Goal: Task Accomplishment & Management: Manage account settings

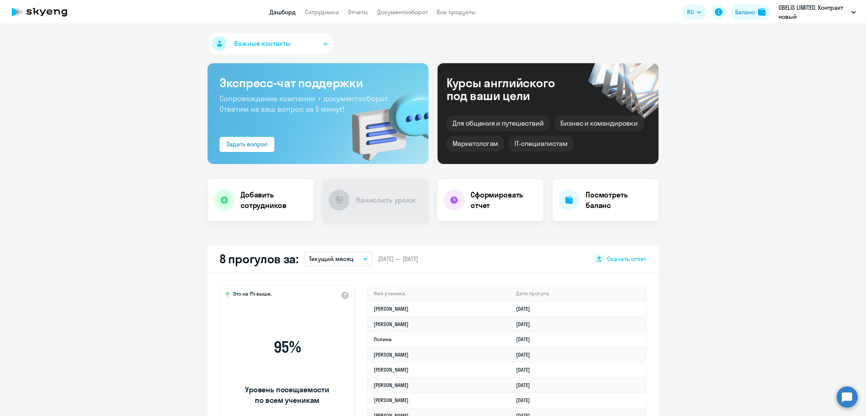
select select "30"
click at [323, 14] on link "Сотрудники" at bounding box center [322, 12] width 34 height 8
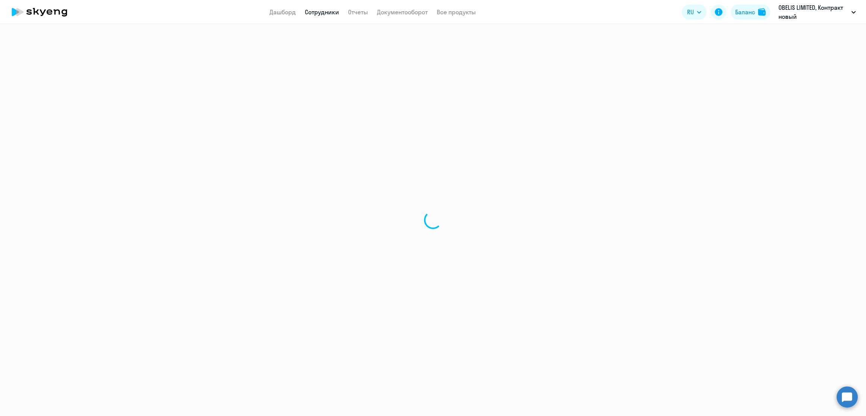
select select "30"
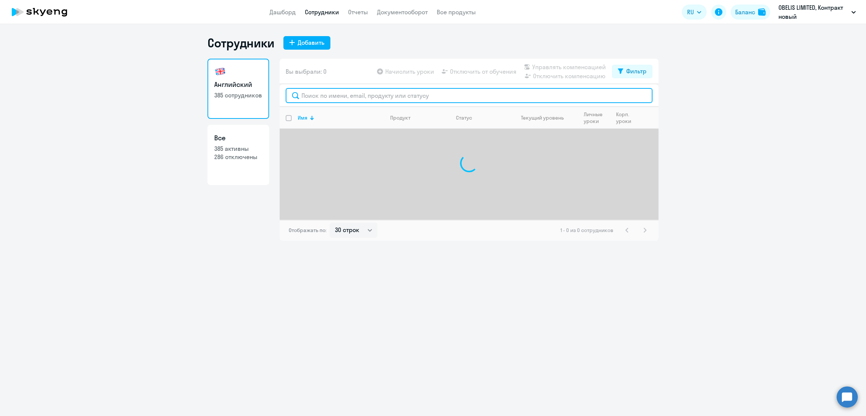
click at [348, 95] on input "text" at bounding box center [469, 95] width 367 height 15
type input "ленс"
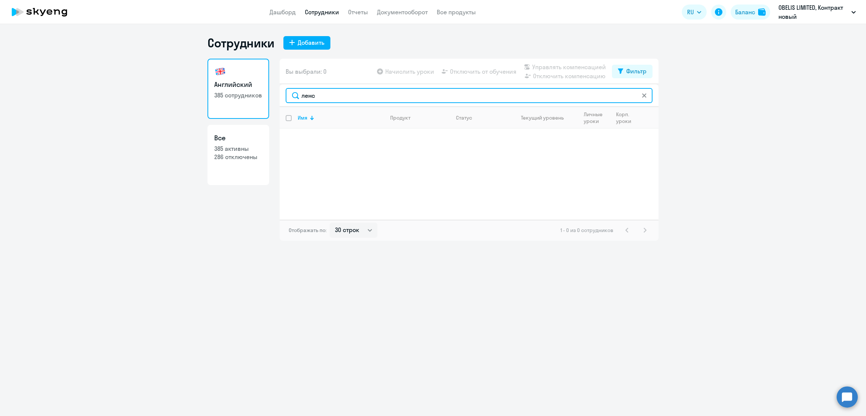
drag, startPoint x: 325, startPoint y: 97, endPoint x: 282, endPoint y: 97, distance: 44.0
click at [282, 97] on div "ленс" at bounding box center [469, 95] width 379 height 23
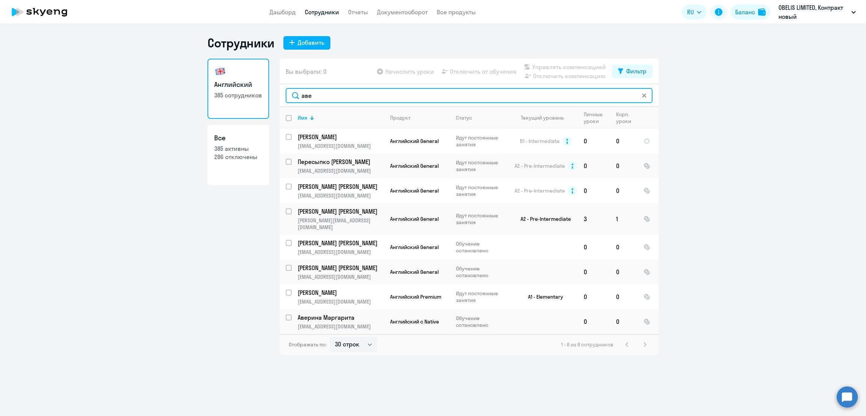
type input "аве"
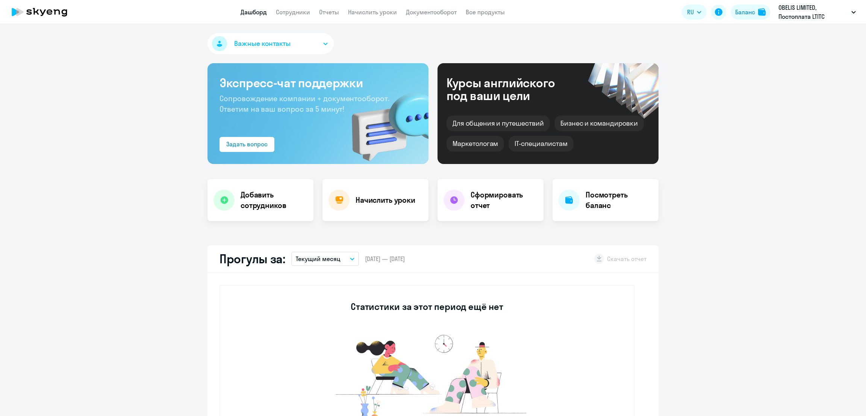
select select "30"
click at [368, 14] on link "Начислить уроки" at bounding box center [372, 12] width 49 height 8
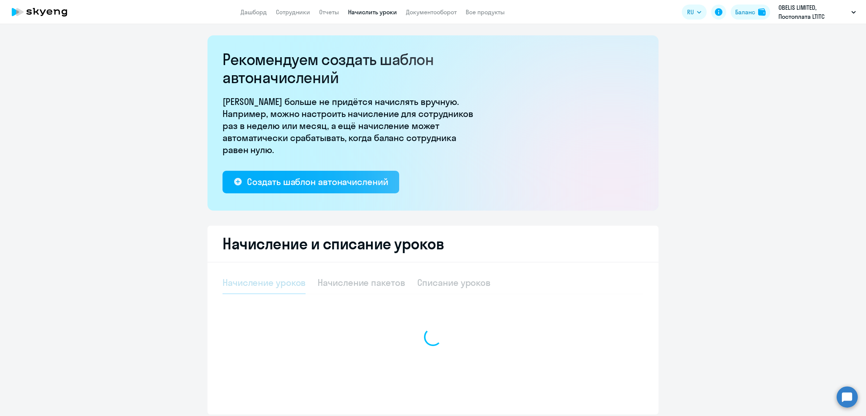
select select "10"
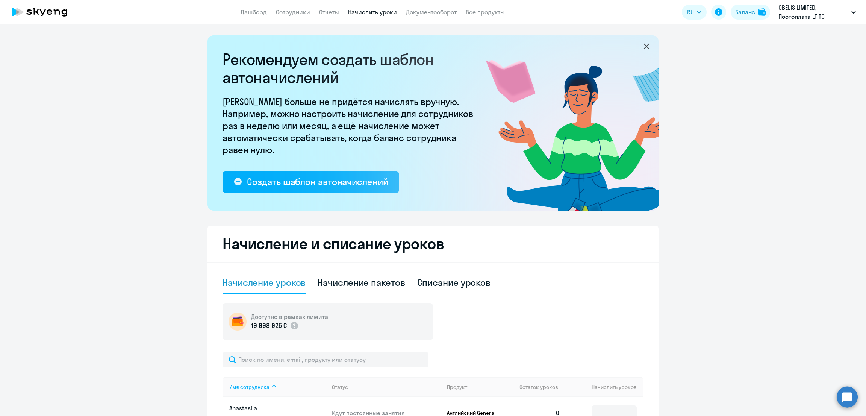
scroll to position [188, 0]
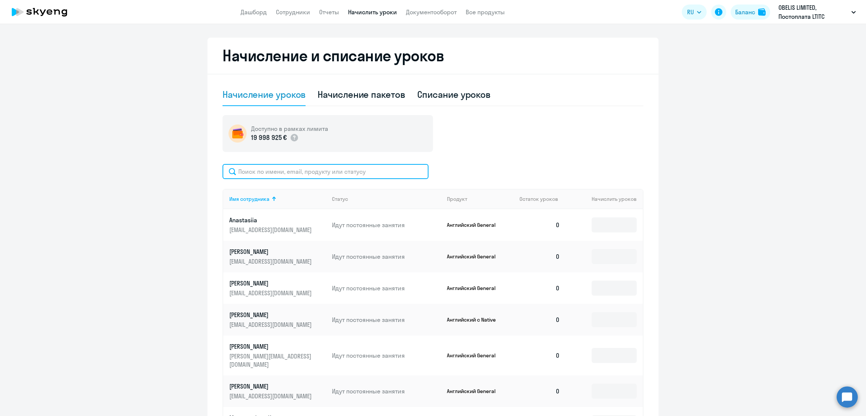
click at [306, 172] on input "text" at bounding box center [326, 171] width 206 height 15
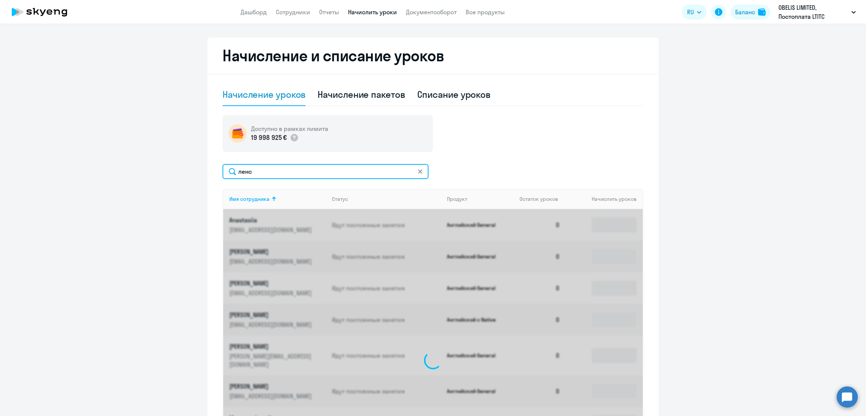
scroll to position [136, 0]
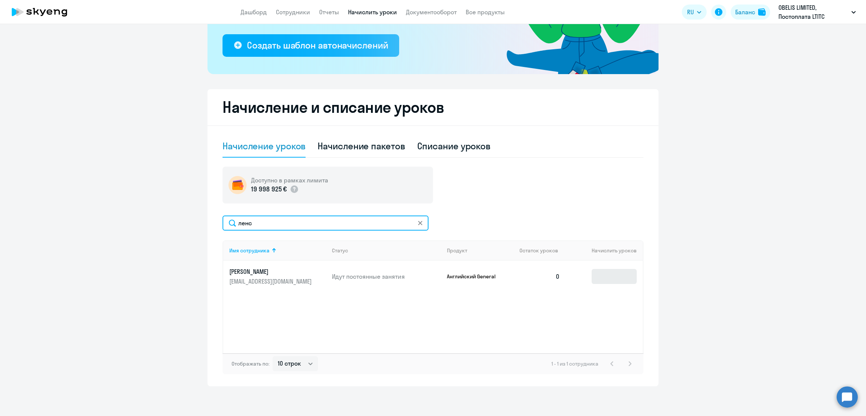
type input "ленс"
click at [613, 277] on input at bounding box center [614, 276] width 45 height 15
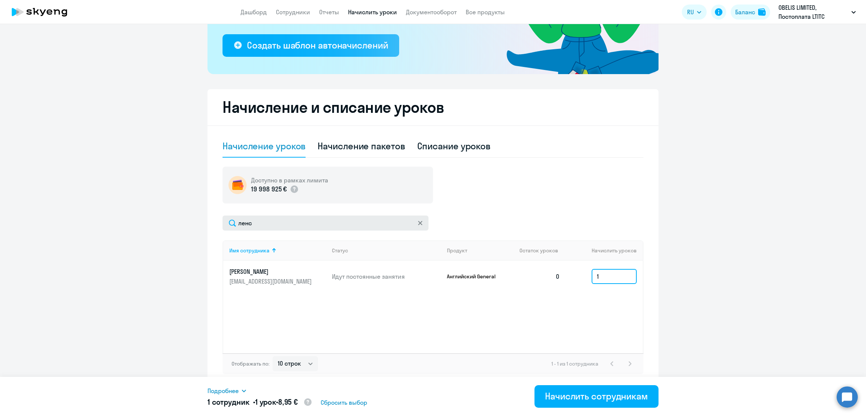
type input "1"
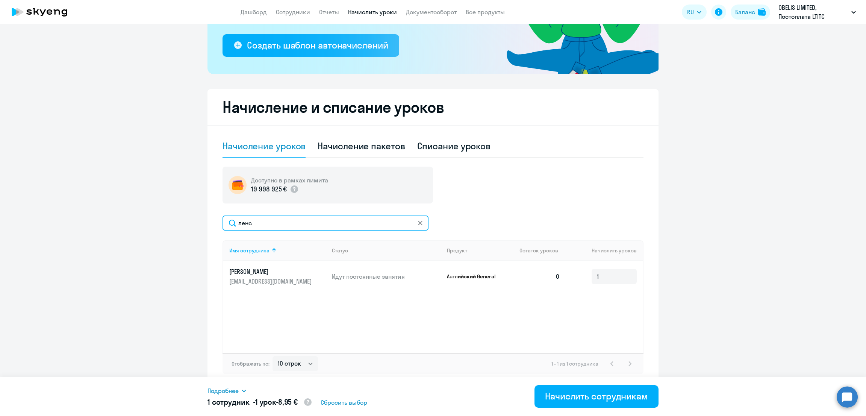
drag, startPoint x: 307, startPoint y: 226, endPoint x: 219, endPoint y: 223, distance: 88.0
click at [223, 224] on input "ленс" at bounding box center [326, 222] width 206 height 15
type input "губи"
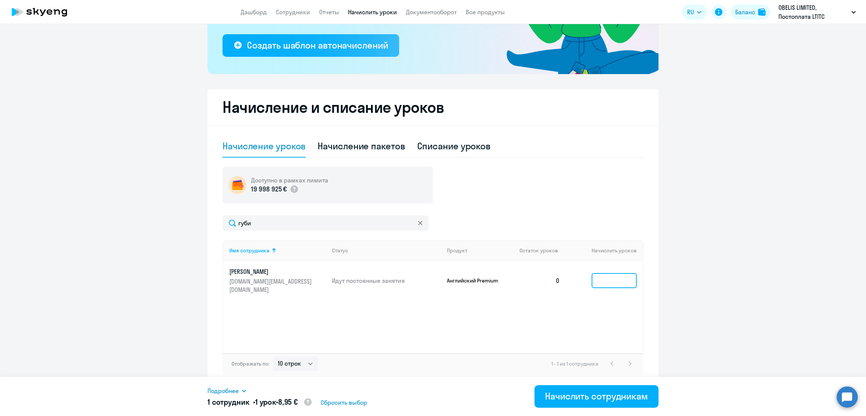
click at [593, 273] on input at bounding box center [614, 280] width 45 height 15
type input "1"
click at [232, 391] on span "Подробнее" at bounding box center [222, 390] width 31 height 9
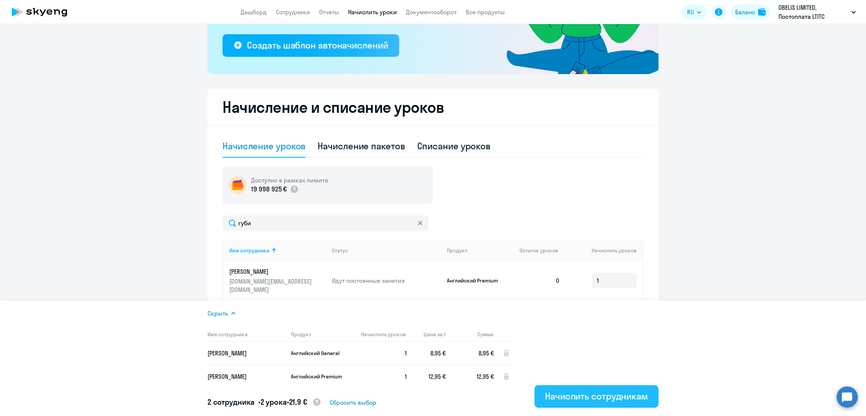
click at [602, 395] on div "Начислить сотрудникам" at bounding box center [596, 396] width 103 height 12
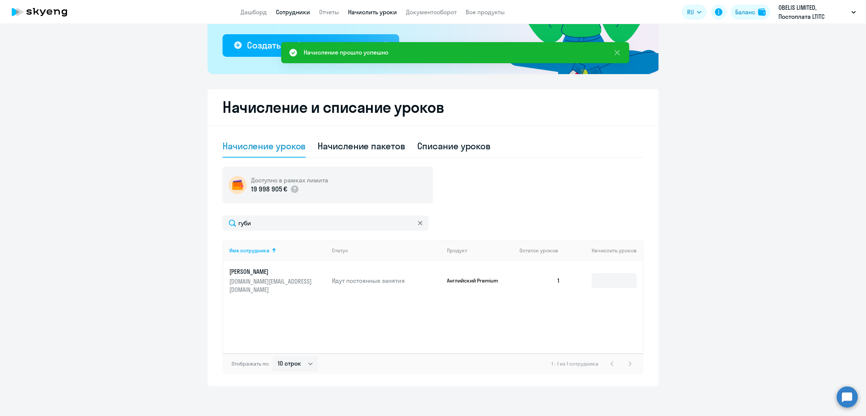
click at [293, 10] on link "Сотрудники" at bounding box center [293, 12] width 34 height 8
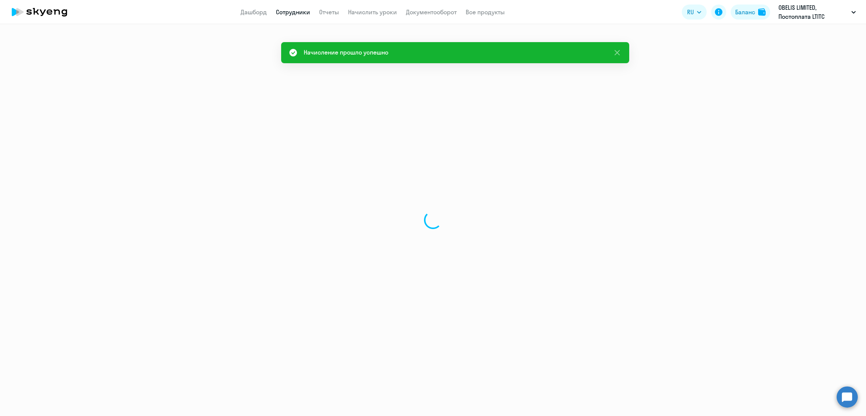
select select "30"
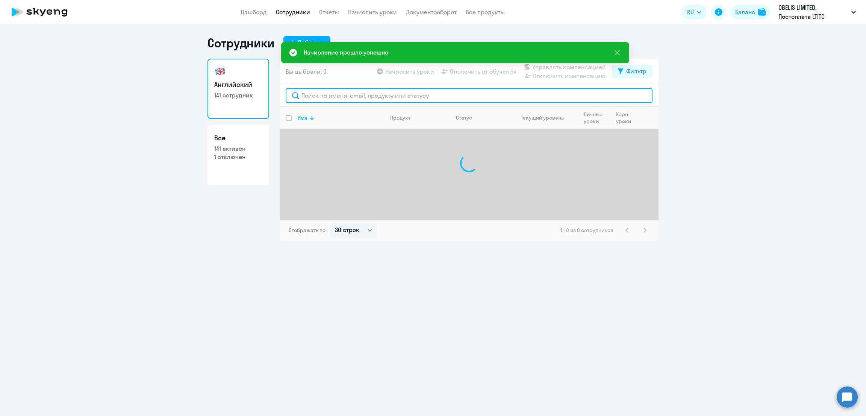
click at [332, 95] on input "text" at bounding box center [469, 95] width 367 height 15
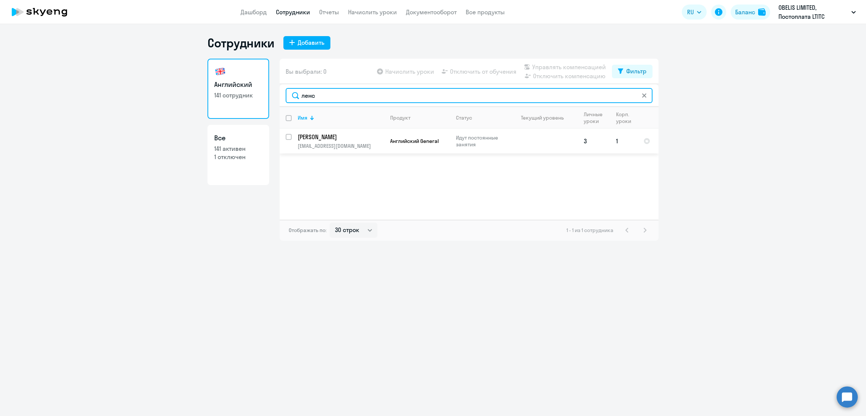
type input "ленс"
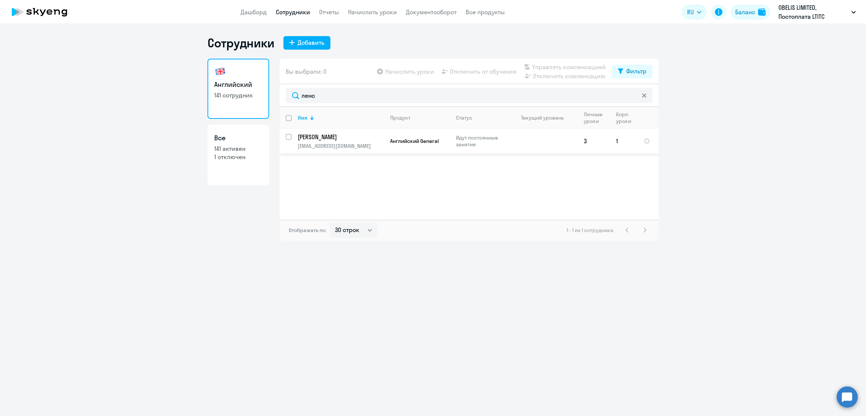
click at [287, 138] on input "select row 38675222" at bounding box center [293, 141] width 15 height 15
checkbox input "true"
click at [560, 64] on span "Управлять компенсацией" at bounding box center [569, 66] width 74 height 9
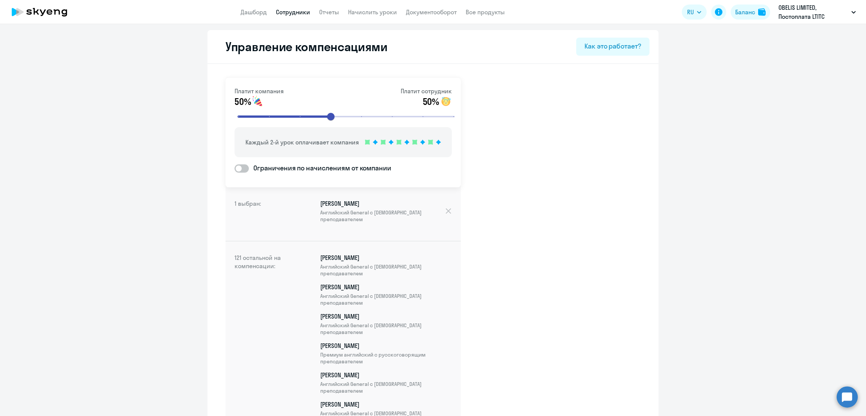
click at [299, 10] on link "Сотрудники" at bounding box center [293, 12] width 34 height 8
select select "30"
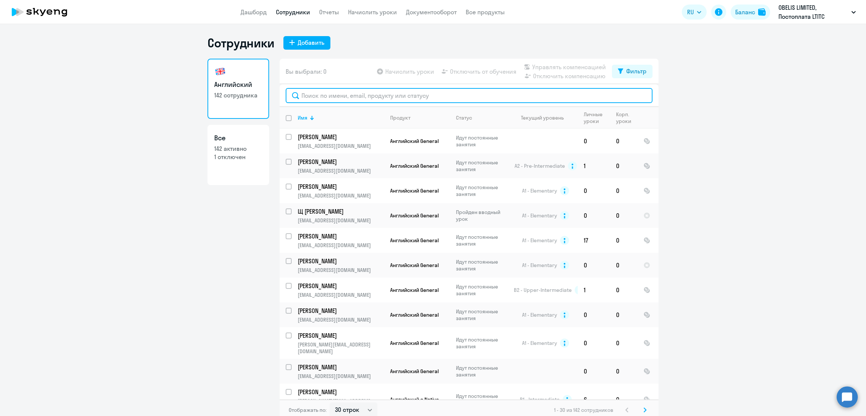
click at [403, 97] on input "text" at bounding box center [469, 95] width 367 height 15
type input "д"
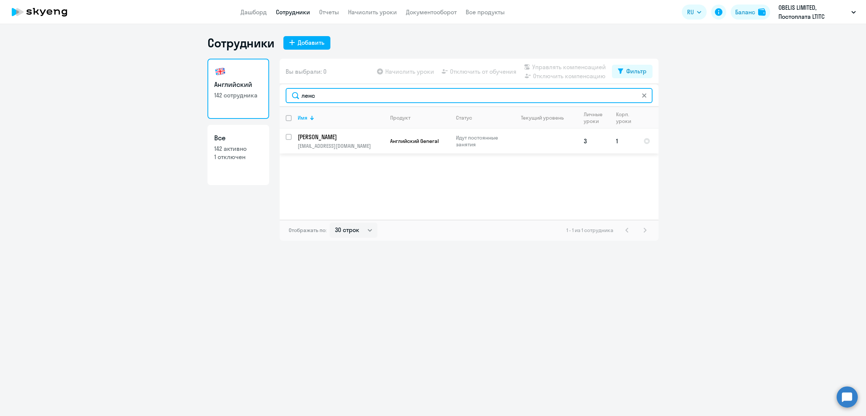
type input "ленс"
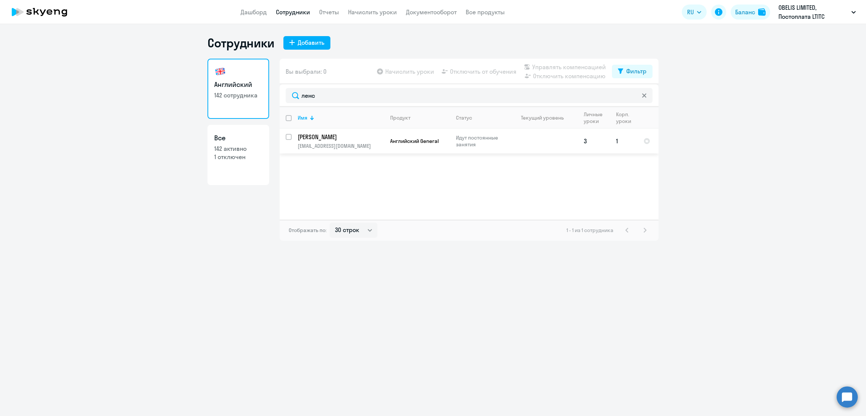
click at [287, 136] on input "select row 38675222" at bounding box center [293, 141] width 15 height 15
checkbox input "true"
click at [566, 68] on span "Управлять компенсацией" at bounding box center [569, 66] width 74 height 9
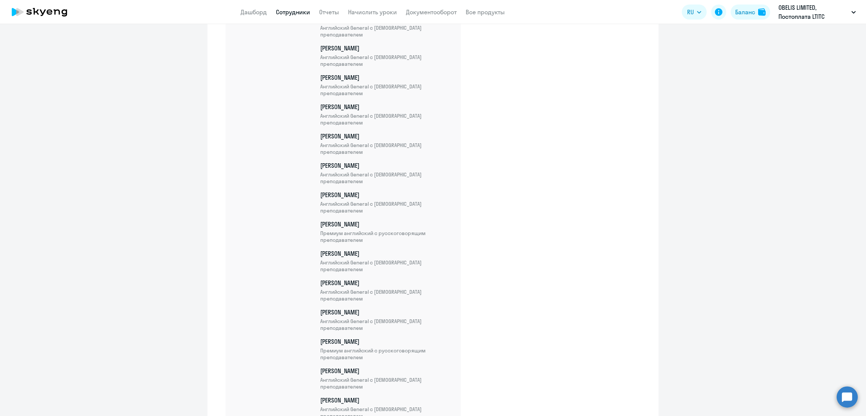
scroll to position [3476, 0]
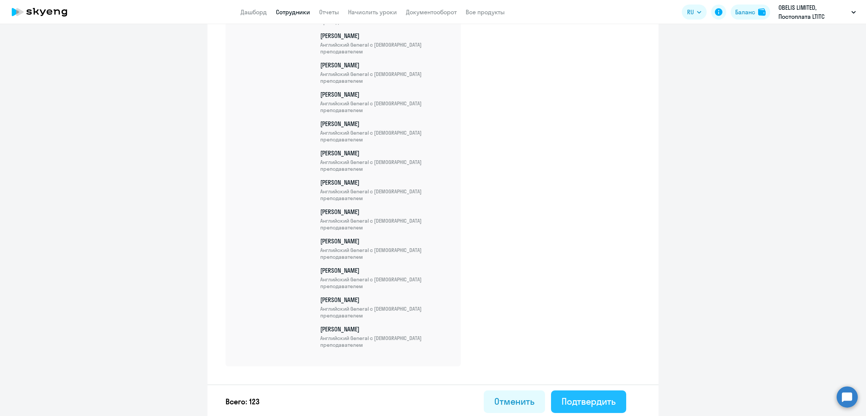
click at [599, 395] on div "Подтвердить" at bounding box center [589, 401] width 54 height 12
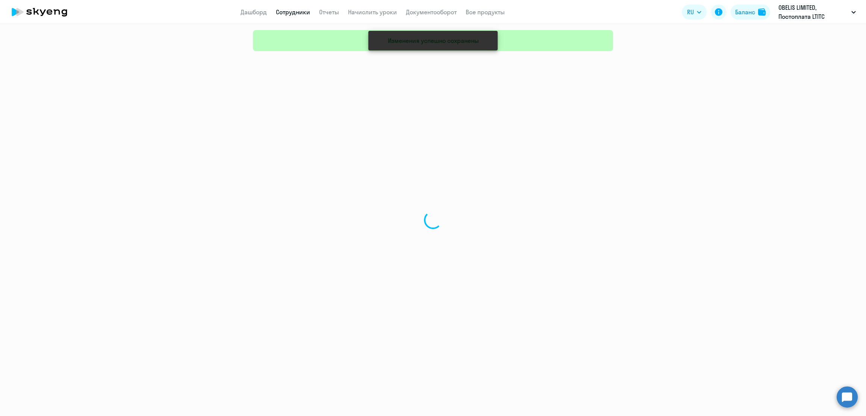
select select "30"
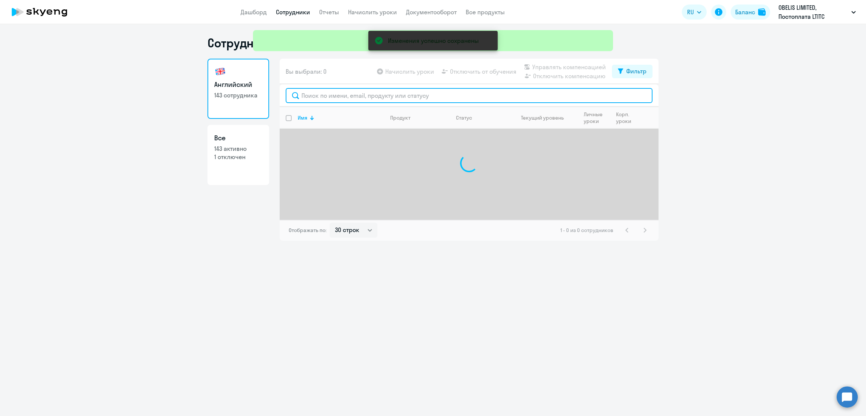
click at [337, 91] on input "text" at bounding box center [469, 95] width 367 height 15
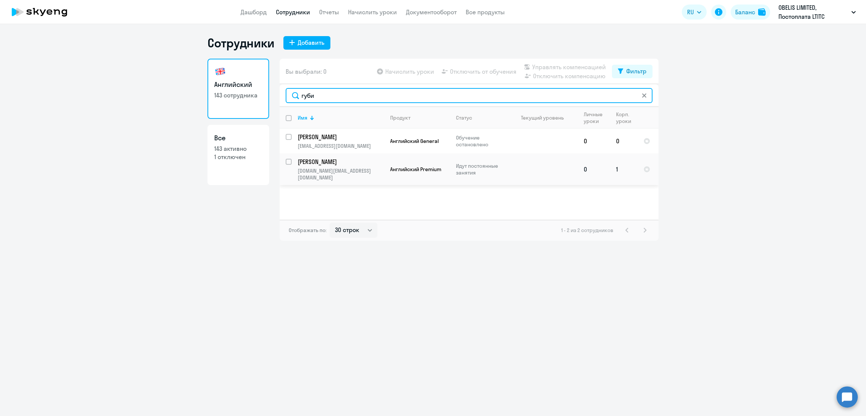
type input "губи"
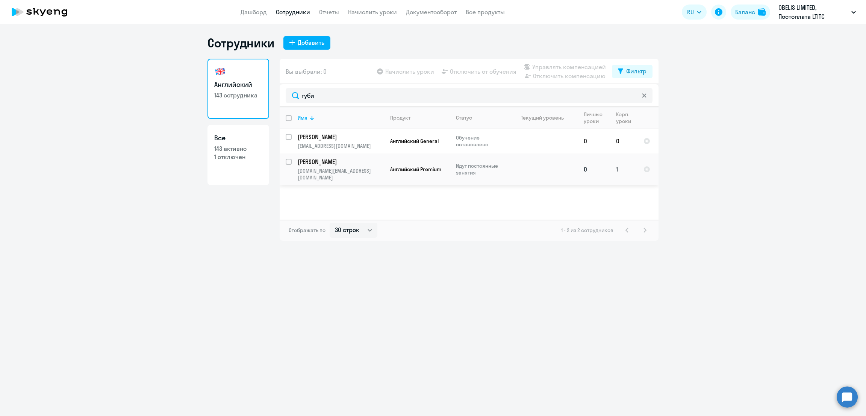
click at [288, 161] on input "select row 38676922" at bounding box center [293, 166] width 15 height 15
checkbox input "true"
click at [545, 67] on span "Управлять компенсацией" at bounding box center [569, 66] width 74 height 9
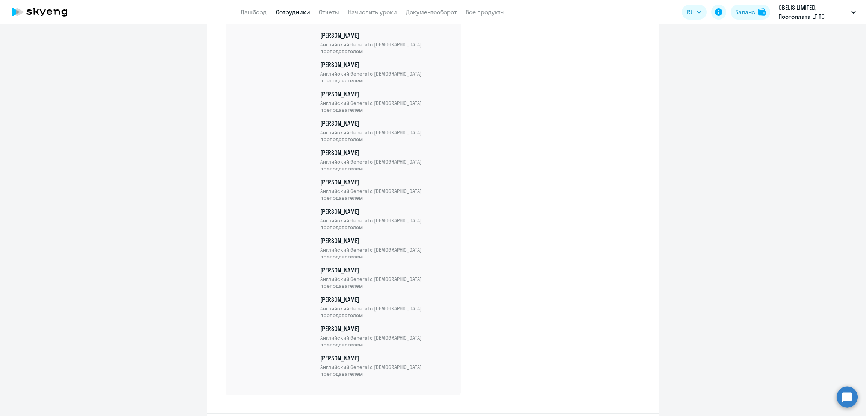
scroll to position [3505, 0]
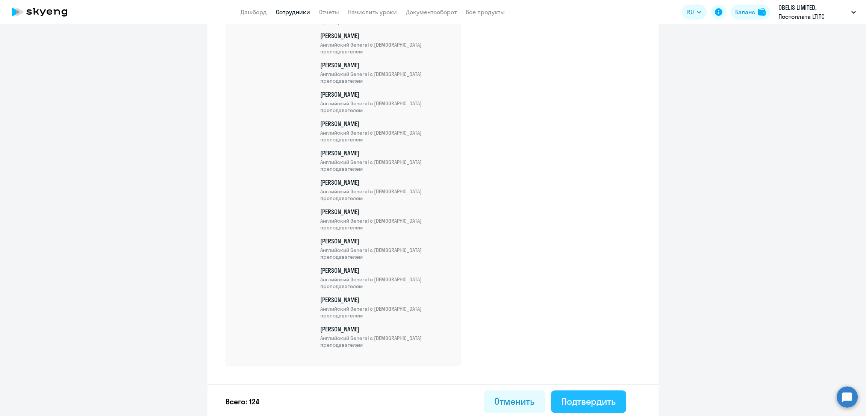
click at [590, 401] on div "Подтвердить" at bounding box center [589, 401] width 54 height 12
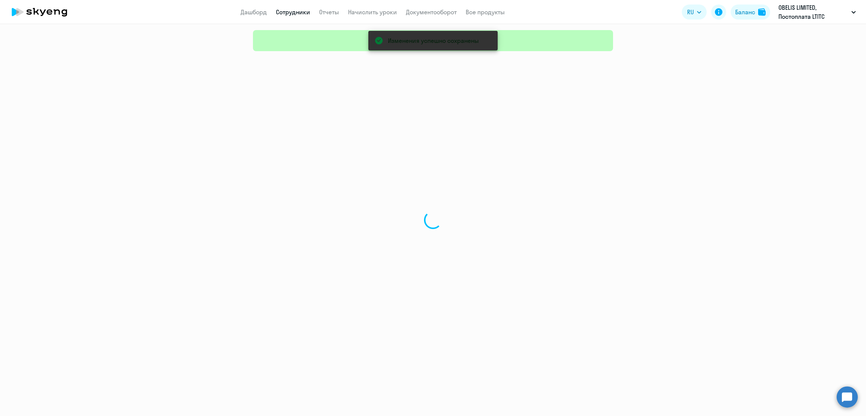
select select "30"
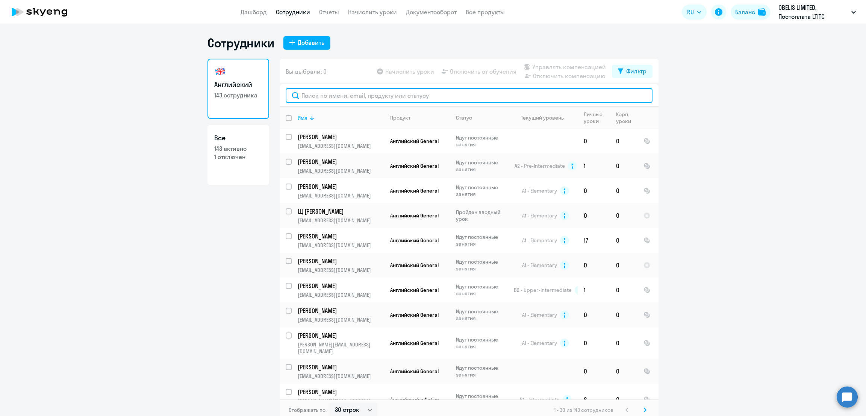
click at [380, 95] on input "text" at bounding box center [469, 95] width 367 height 15
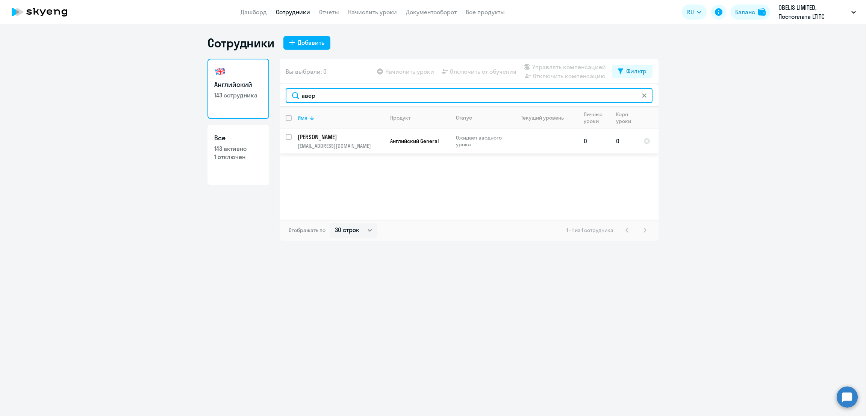
type input "авер"
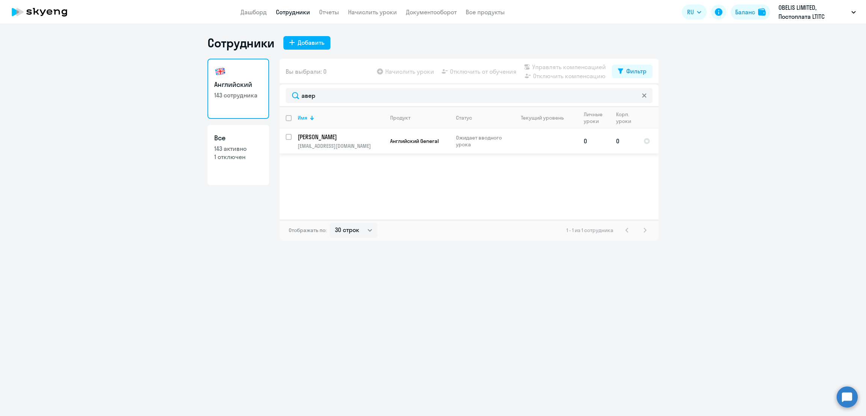
click at [286, 138] on input "select row 38594967" at bounding box center [293, 141] width 15 height 15
checkbox input "true"
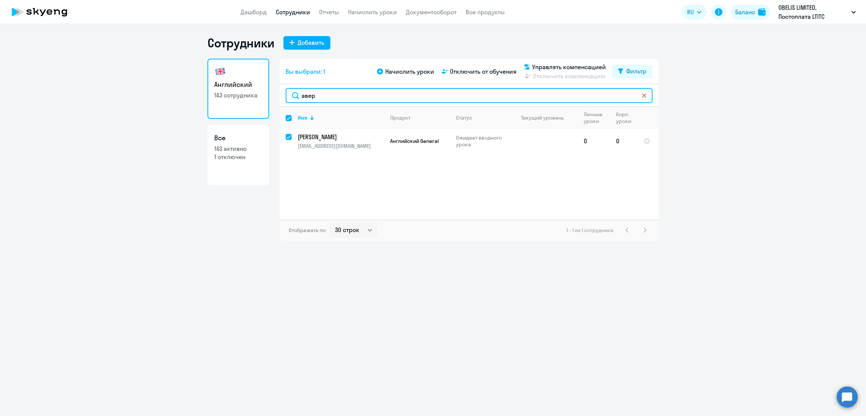
drag, startPoint x: 328, startPoint y: 93, endPoint x: 276, endPoint y: 93, distance: 52.2
click at [276, 93] on div "Английский 143 сотрудника Все 143 активно 1 отключен Вы выбрали: 1 Начислить ур…" at bounding box center [432, 150] width 451 height 182
type input "пи"
checkbox input "false"
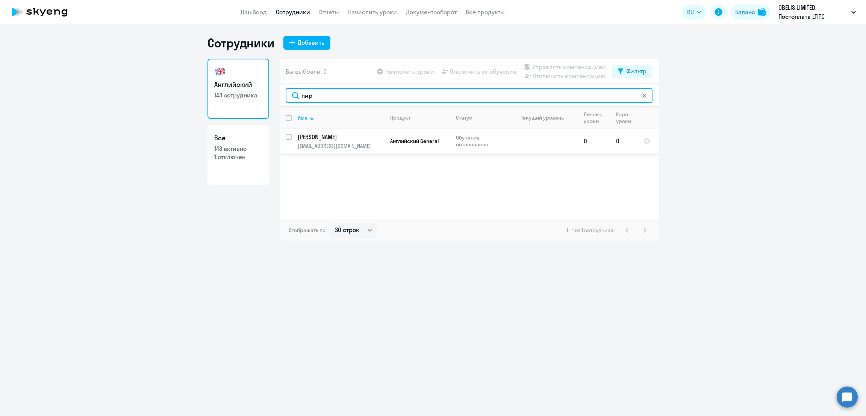
type input "пир"
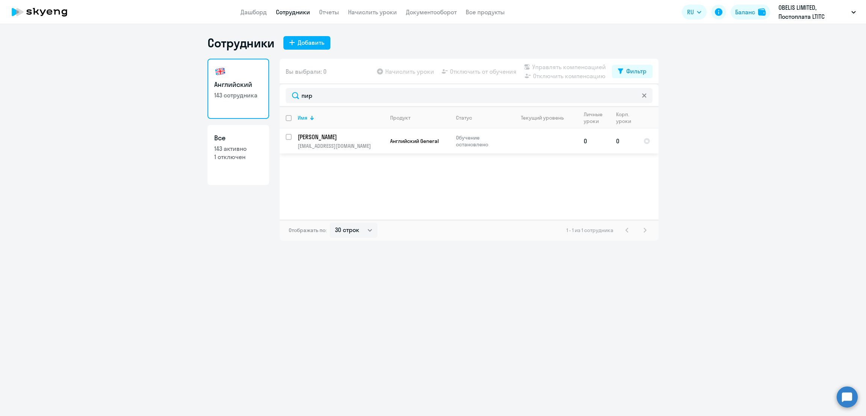
click at [289, 136] on input "select row 38626493" at bounding box center [293, 141] width 15 height 15
checkbox input "true"
click at [546, 65] on span "Управлять компенсацией" at bounding box center [569, 66] width 74 height 9
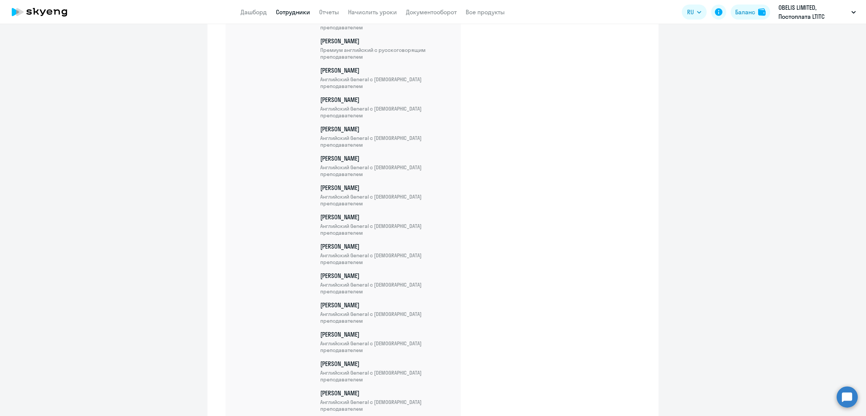
scroll to position [3593, 0]
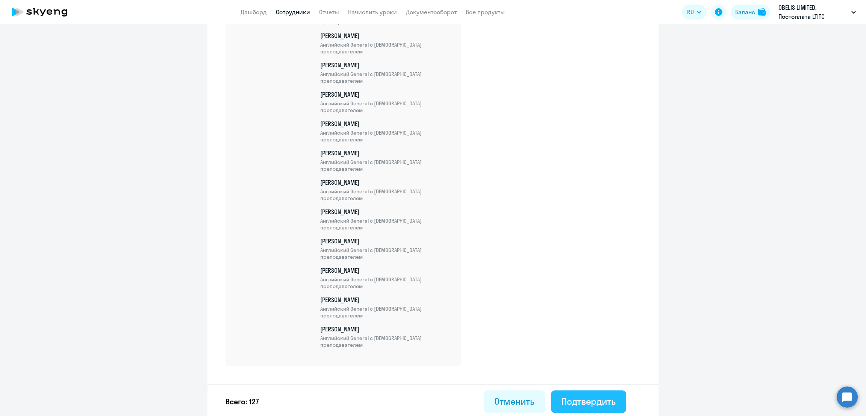
click at [572, 397] on div "Подтвердить" at bounding box center [589, 401] width 54 height 12
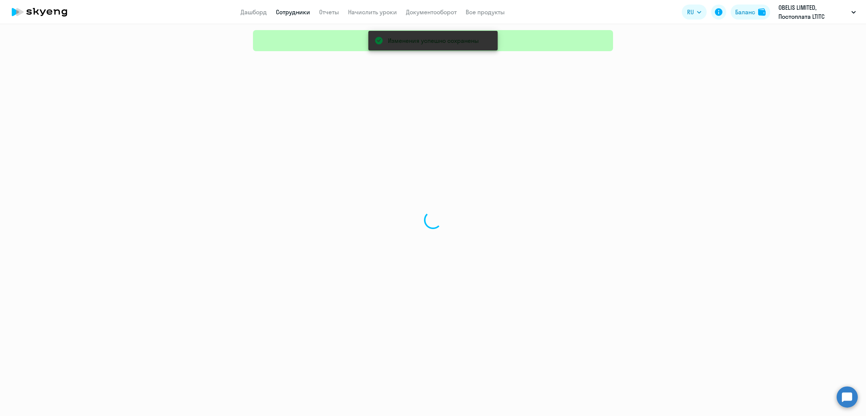
select select "30"
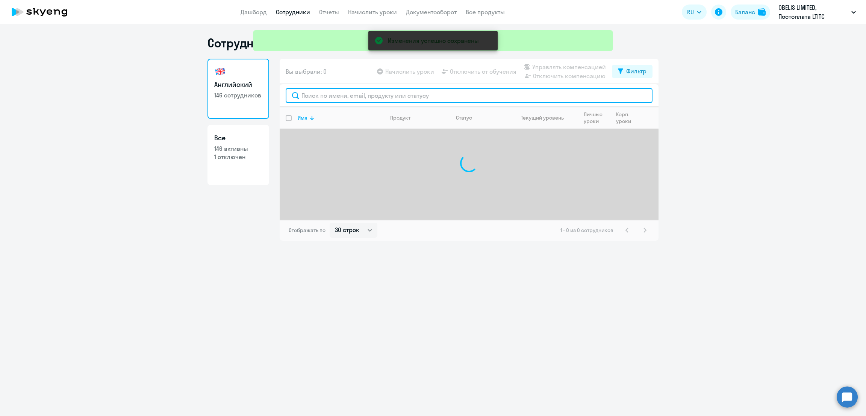
click at [340, 95] on input "text" at bounding box center [469, 95] width 367 height 15
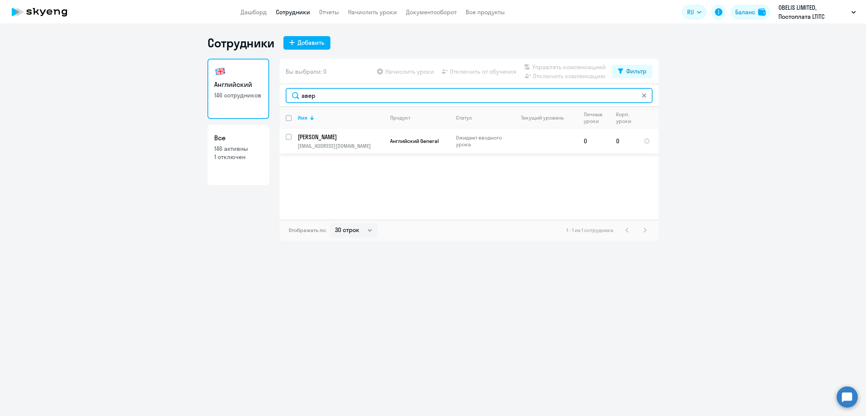
type input "авер"
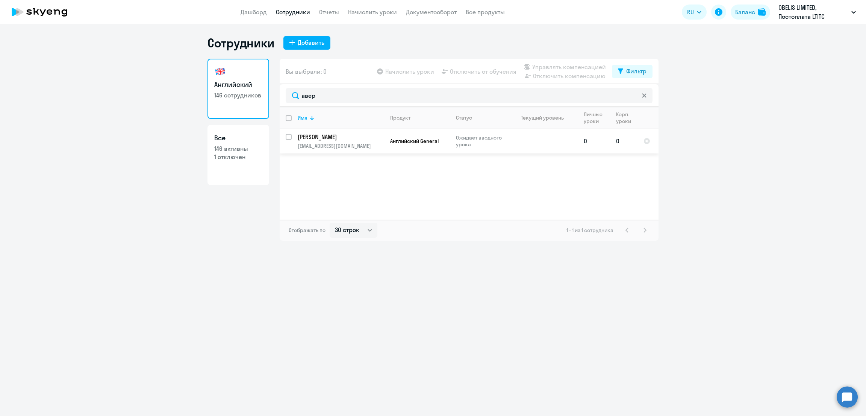
click at [287, 136] on input "select row 38594967" at bounding box center [293, 141] width 15 height 15
checkbox input "true"
click at [586, 66] on span "Управлять компенсацией" at bounding box center [569, 66] width 74 height 9
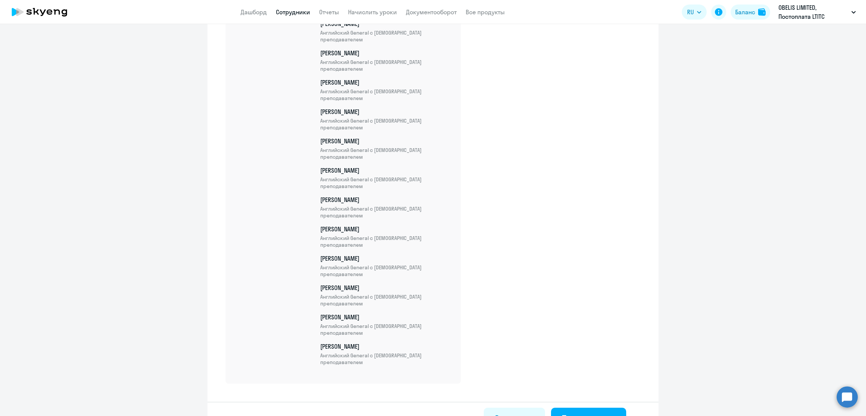
scroll to position [3622, 0]
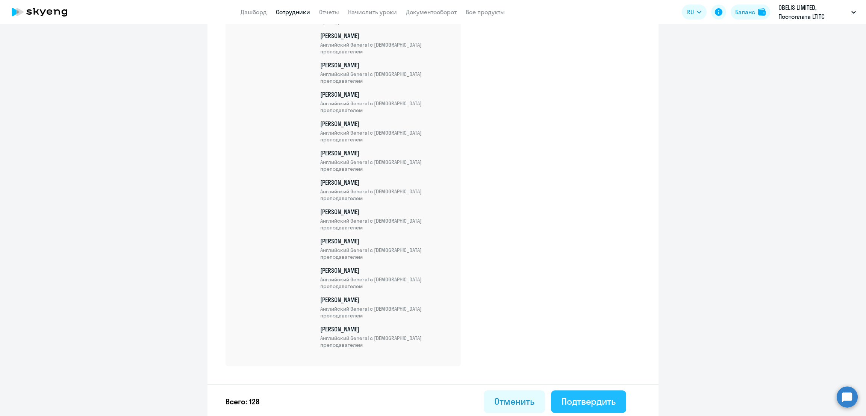
click at [582, 397] on div "Подтвердить" at bounding box center [589, 401] width 54 height 12
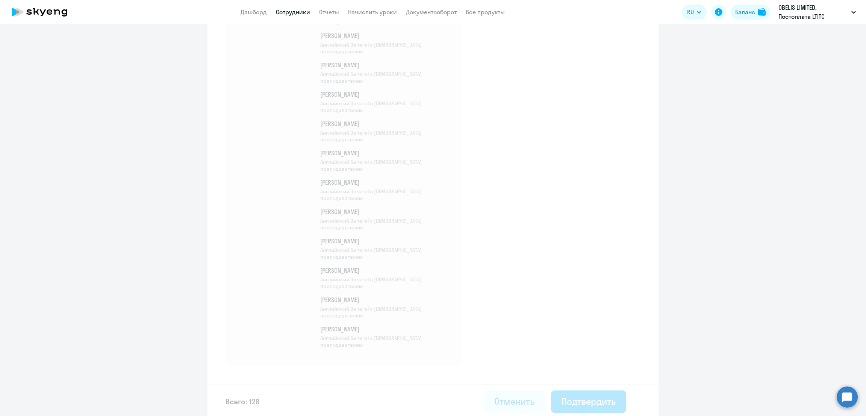
select select "30"
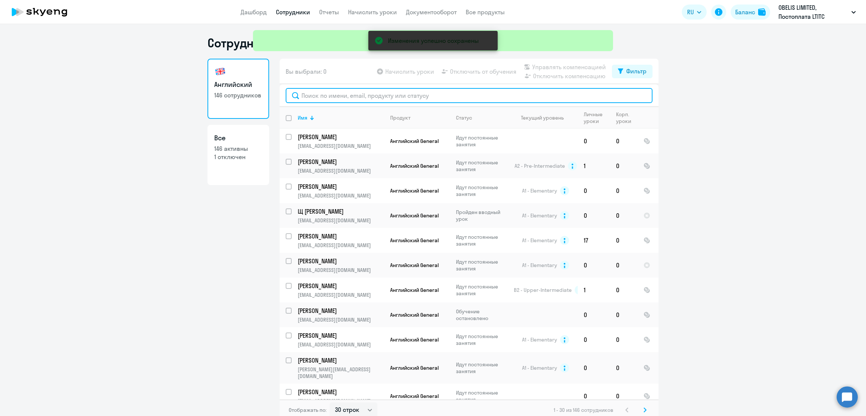
click at [404, 98] on input "text" at bounding box center [469, 95] width 367 height 15
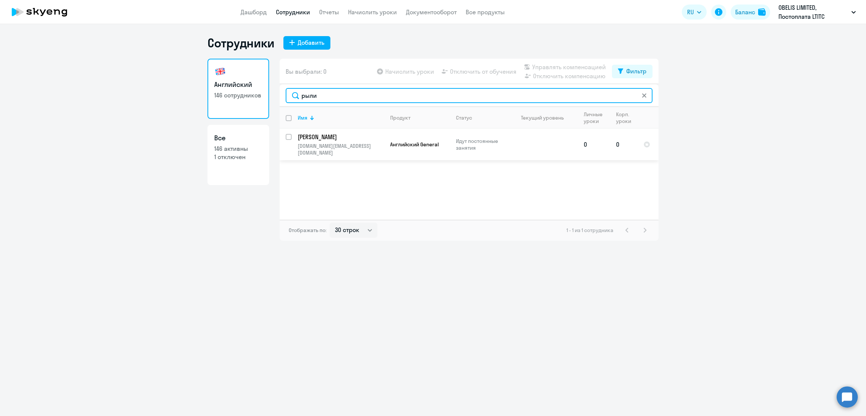
type input "рыли"
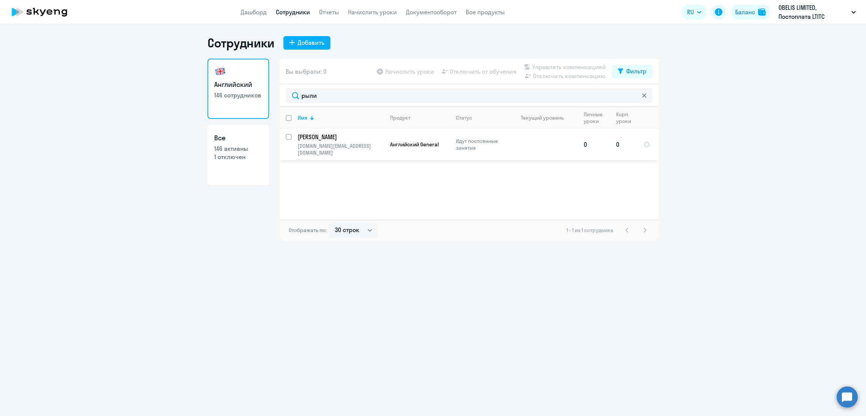
click at [288, 136] on input "select row 38631419" at bounding box center [293, 141] width 15 height 15
checkbox input "true"
click at [561, 65] on span "Управлять компенсацией" at bounding box center [569, 66] width 74 height 9
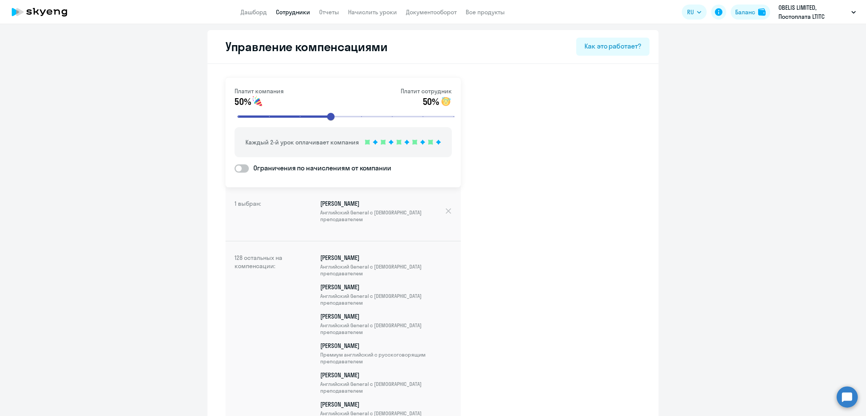
scroll to position [3652, 0]
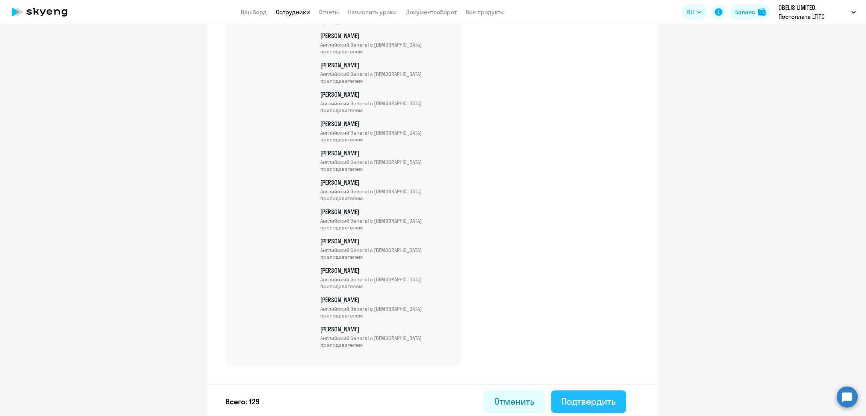
click at [596, 400] on div "Подтвердить" at bounding box center [589, 401] width 54 height 12
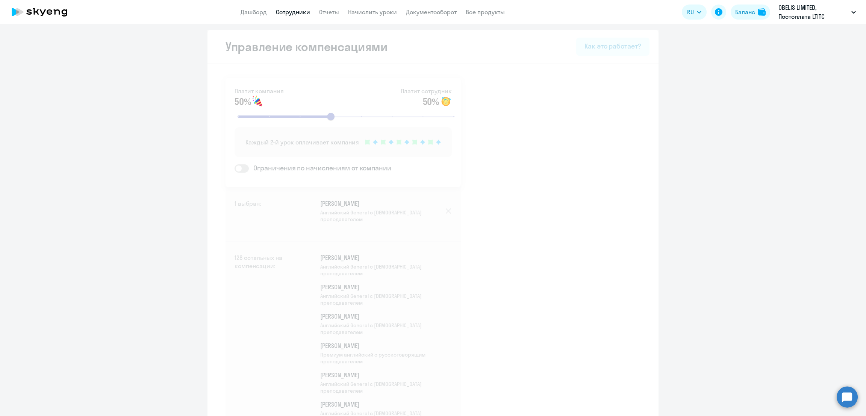
select select "30"
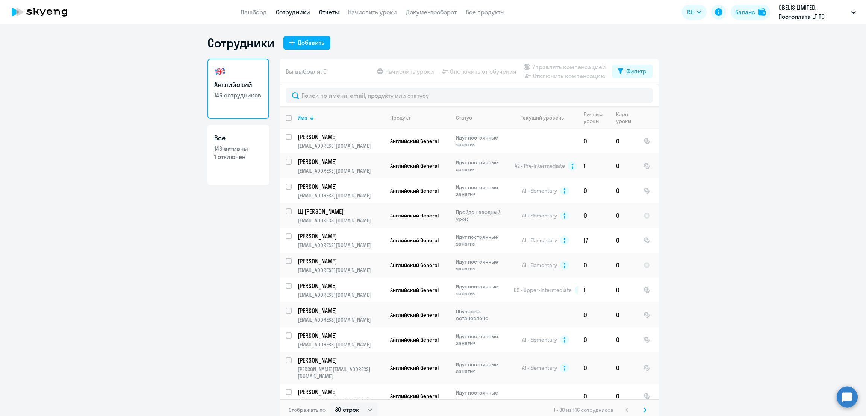
click at [332, 14] on link "Отчеты" at bounding box center [329, 12] width 20 height 8
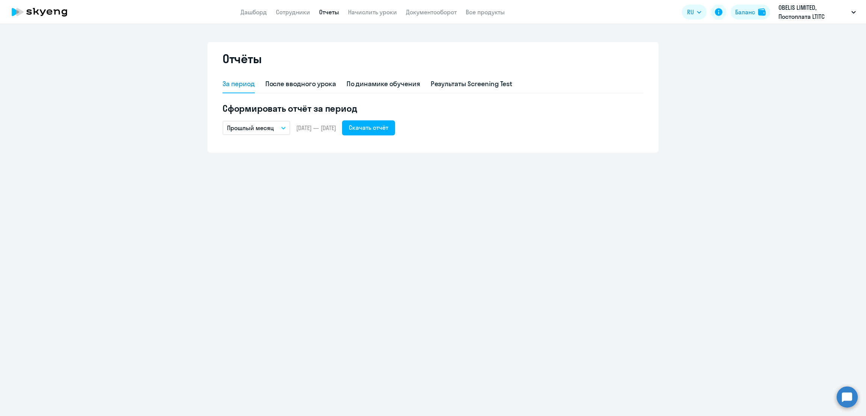
click at [297, 5] on app-header "Дашборд Сотрудники Отчеты Начислить уроки Документооборот Все продукты Дашборд …" at bounding box center [433, 12] width 866 height 24
click at [299, 10] on link "Сотрудники" at bounding box center [293, 12] width 34 height 8
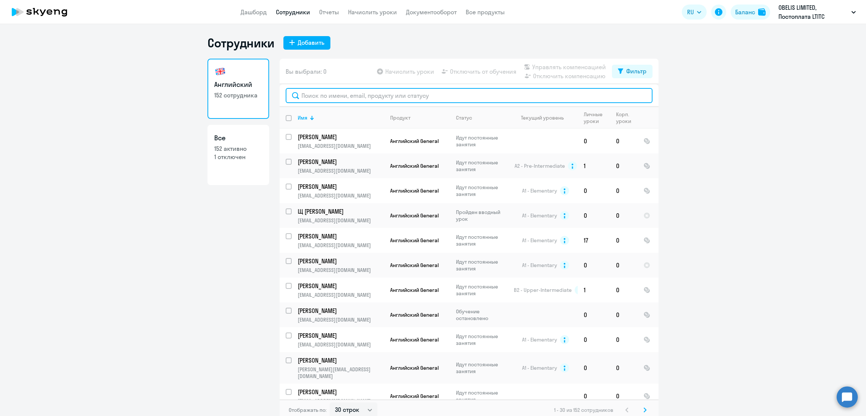
click at [431, 97] on input "text" at bounding box center [469, 95] width 367 height 15
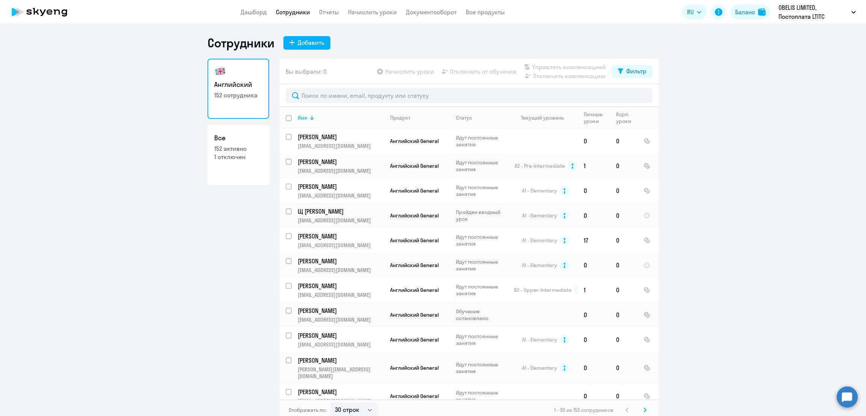
click at [304, 118] on div "Имя" at bounding box center [341, 117] width 86 height 7
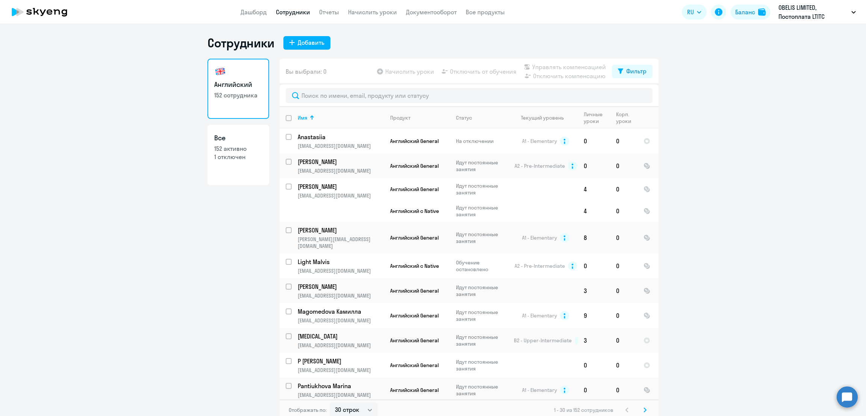
scroll to position [491, 0]
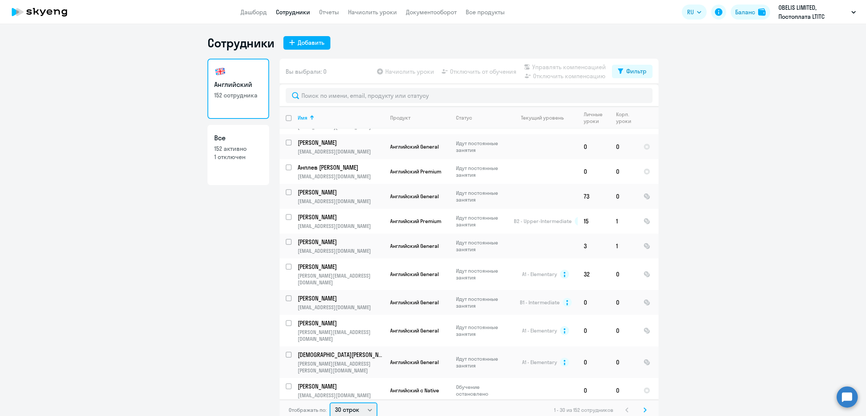
click at [360, 409] on select "30 строк 50 строк 100 строк" at bounding box center [354, 409] width 48 height 15
select select "100"
click at [330, 401] on select "30 строк 50 строк 100 строк" at bounding box center [354, 408] width 48 height 15
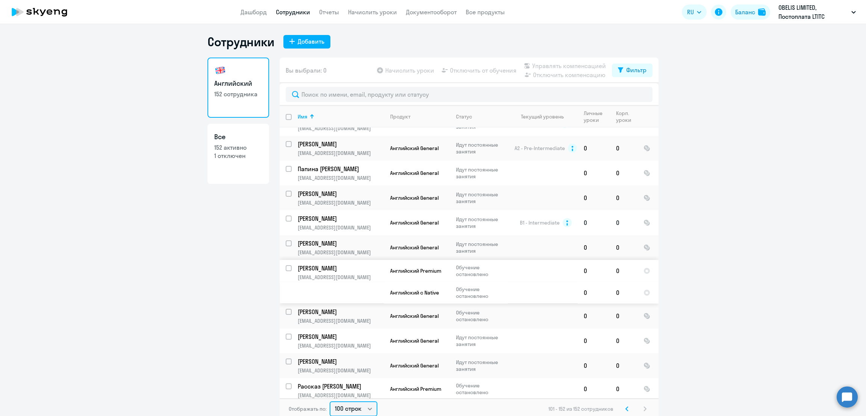
scroll to position [0, 0]
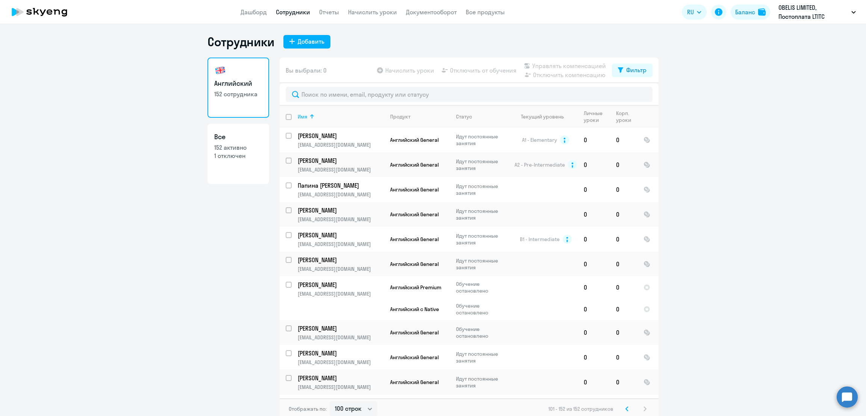
click at [305, 114] on div "Имя" at bounding box center [341, 116] width 86 height 7
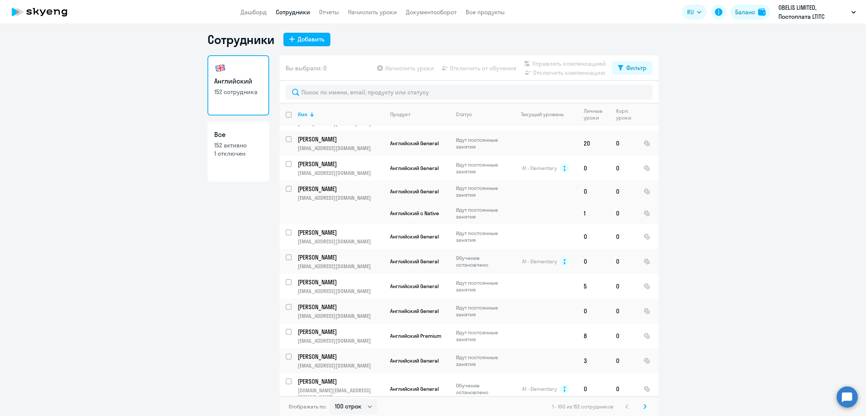
scroll to position [4, 0]
checkbox input "true"
click at [544, 62] on span "Управлять компенсацией" at bounding box center [569, 62] width 74 height 9
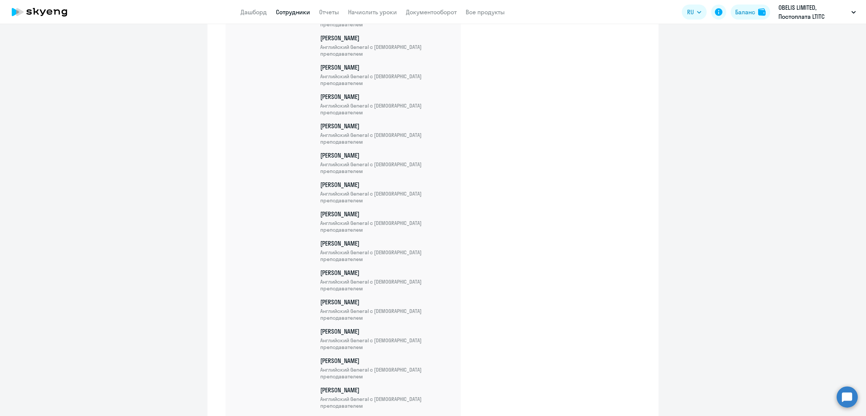
scroll to position [3710, 0]
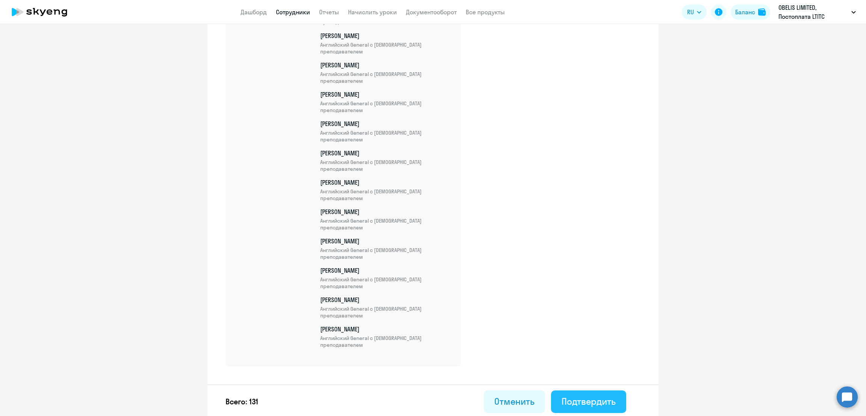
click at [596, 396] on div "Подтвердить" at bounding box center [589, 401] width 54 height 12
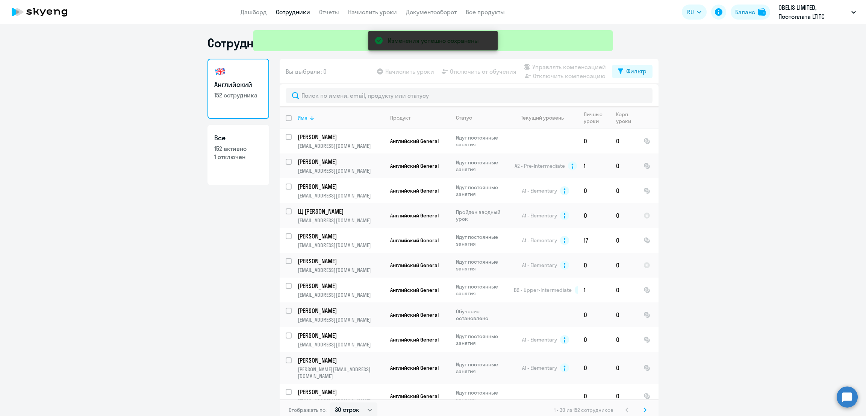
click at [312, 119] on div at bounding box center [312, 119] width 1 height 1
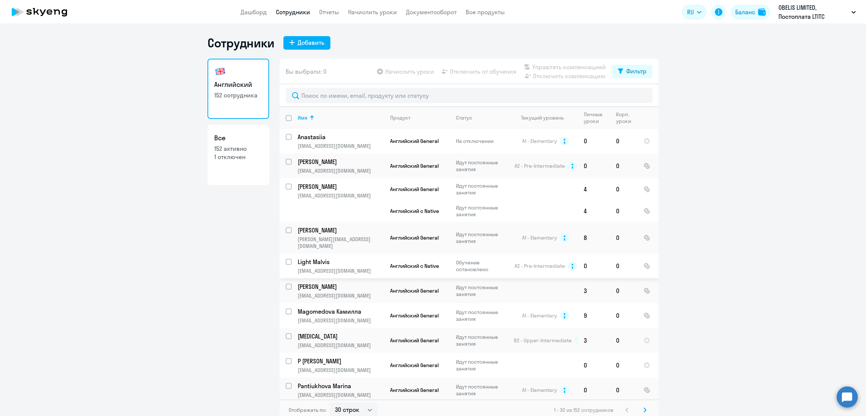
scroll to position [491, 0]
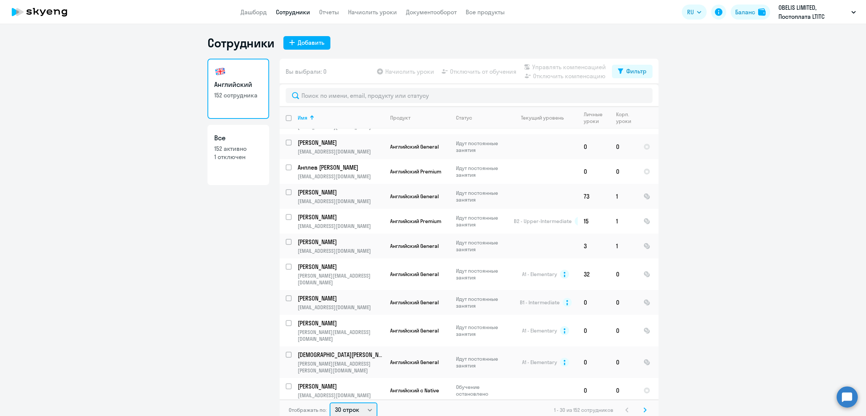
click at [353, 408] on select "30 строк 50 строк 100 строк" at bounding box center [354, 409] width 48 height 15
select select "100"
click at [330, 401] on select "30 строк 50 строк 100 строк" at bounding box center [354, 408] width 48 height 15
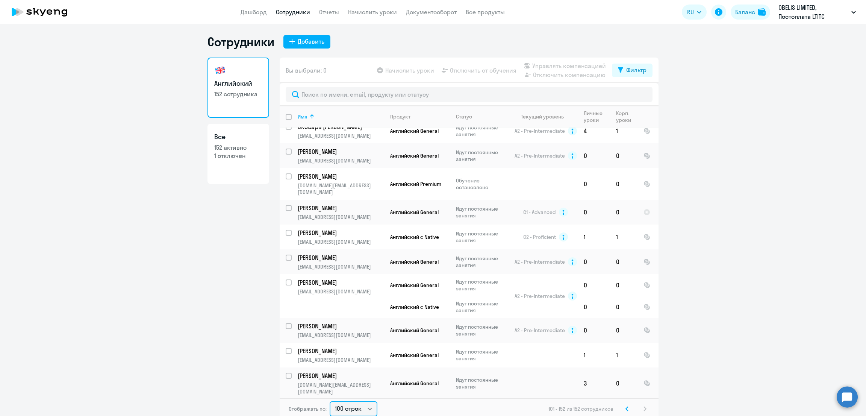
scroll to position [1093, 0]
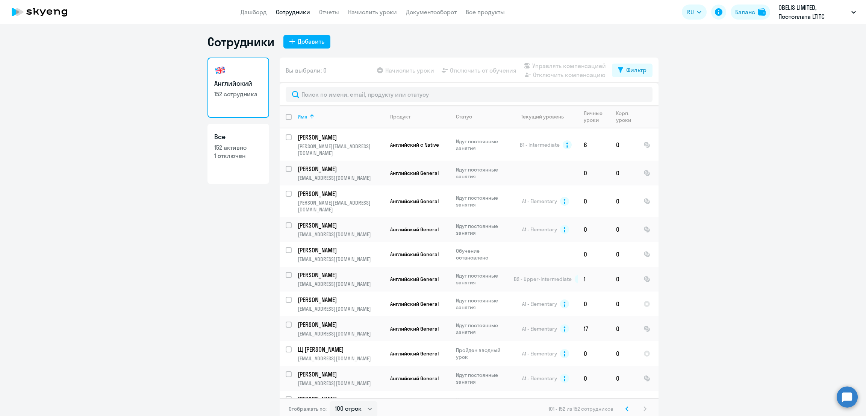
click at [623, 407] on svg-icon at bounding box center [626, 408] width 9 height 9
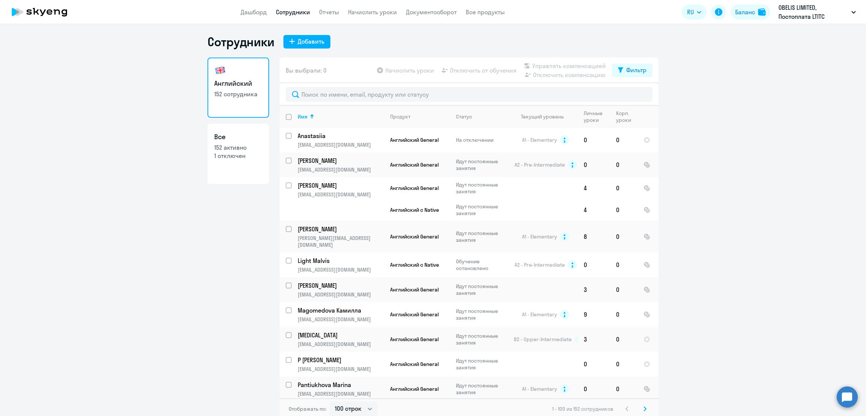
scroll to position [1167, 0]
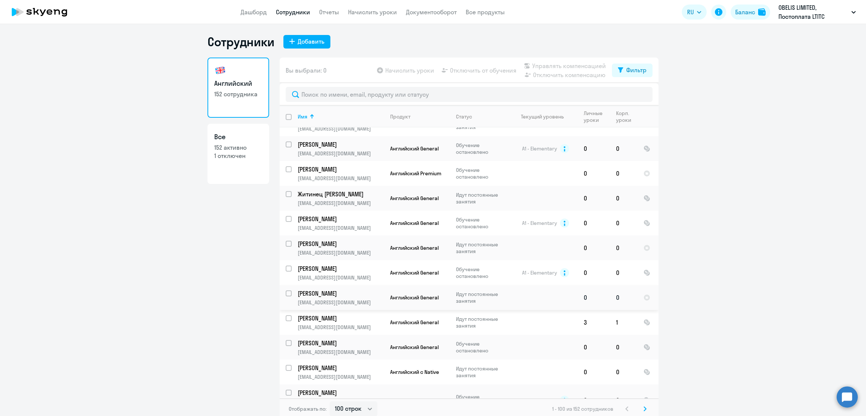
click at [286, 290] on input "select row 38684231" at bounding box center [293, 297] width 15 height 15
checkbox input "true"
click at [286, 241] on input "select row 38692128" at bounding box center [293, 248] width 15 height 15
checkbox input "true"
click at [286, 340] on input "select row 38740188" at bounding box center [293, 347] width 15 height 15
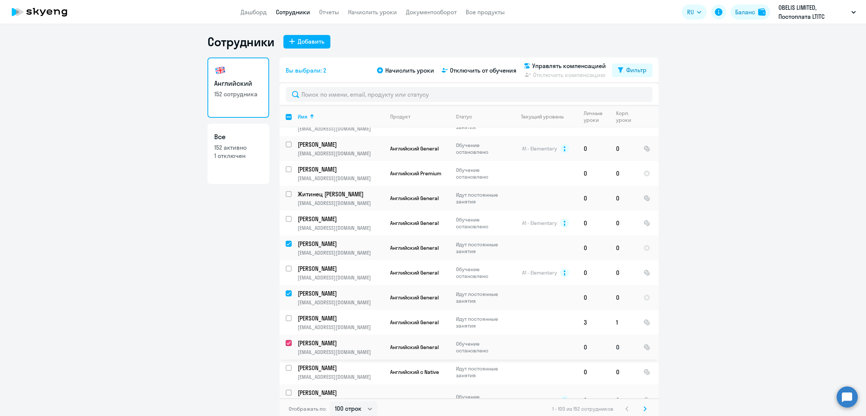
checkbox input "true"
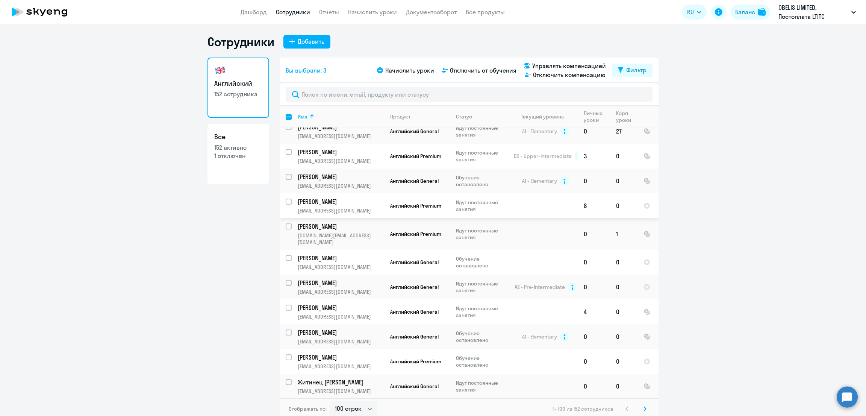
click at [286, 198] on input "select row 38857282" at bounding box center [293, 205] width 15 height 15
checkbox input "true"
click at [569, 65] on span "Управлять компенсацией" at bounding box center [569, 65] width 74 height 9
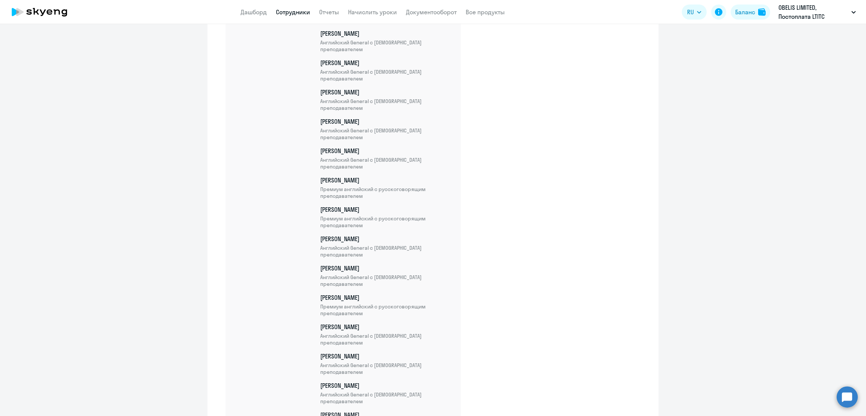
scroll to position [3823, 0]
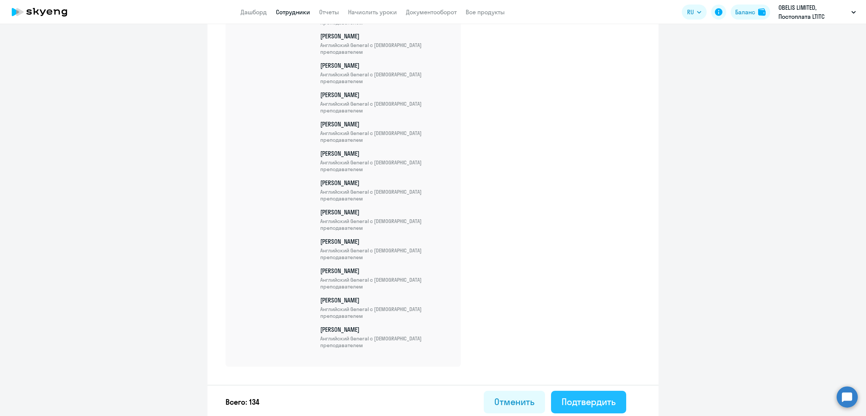
click at [590, 398] on div "Подтвердить" at bounding box center [589, 401] width 54 height 12
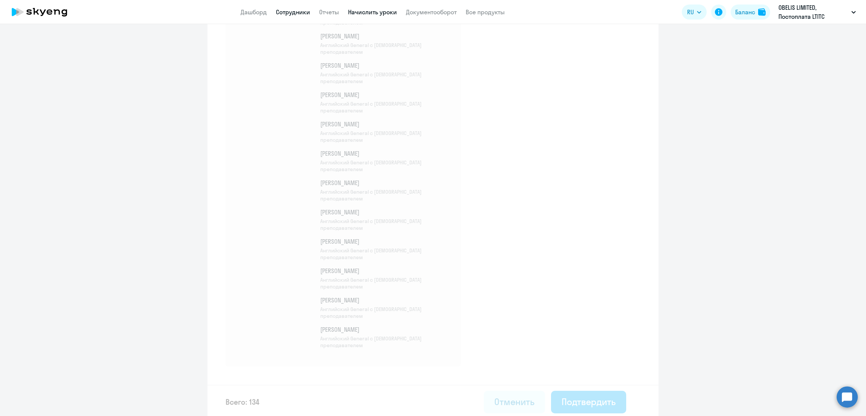
select select "30"
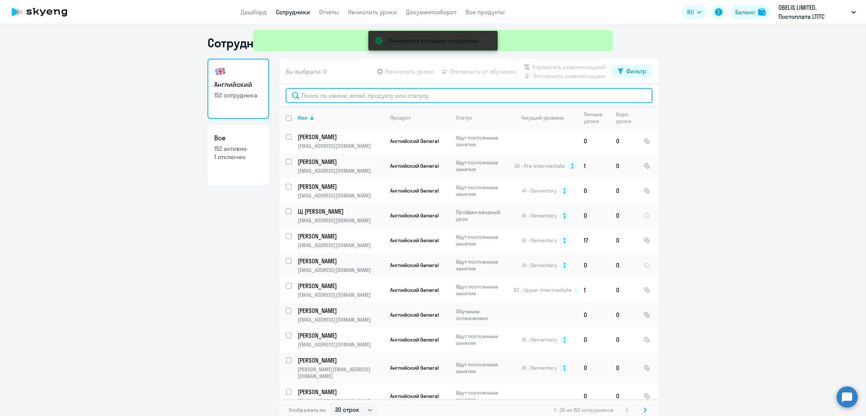
click at [326, 97] on input "text" at bounding box center [469, 95] width 367 height 15
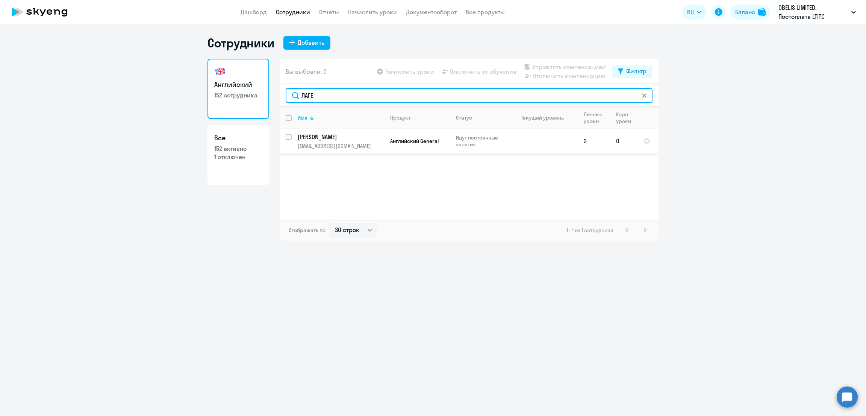
type input "ЛАГЕ"
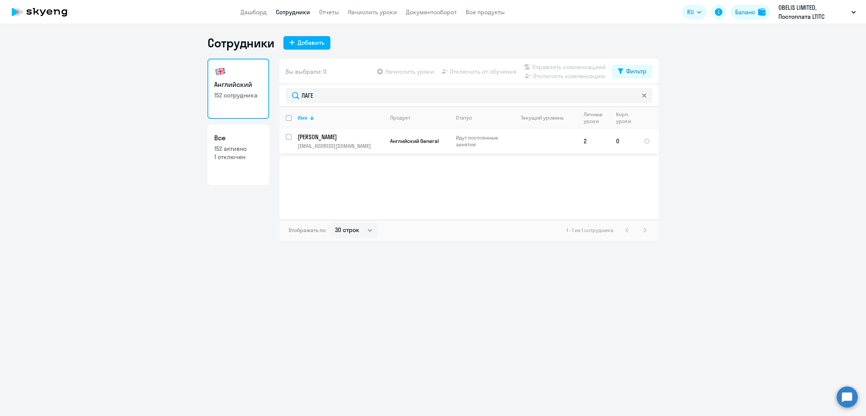
click at [290, 136] on input "select row 38844878" at bounding box center [293, 141] width 15 height 15
checkbox input "true"
click at [565, 66] on span "Управлять компенсацией" at bounding box center [569, 66] width 74 height 9
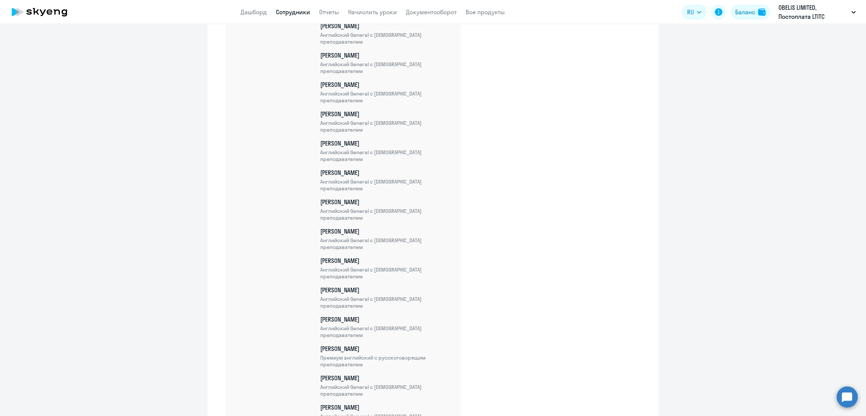
scroll to position [3828, 0]
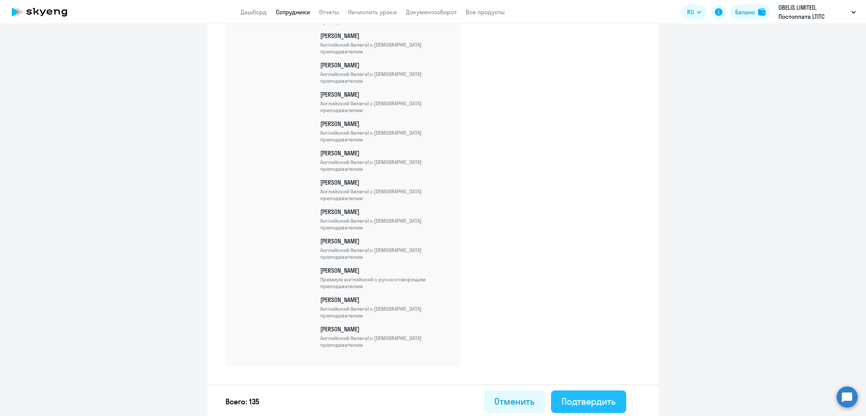
click at [592, 400] on div "Подтвердить" at bounding box center [589, 401] width 54 height 12
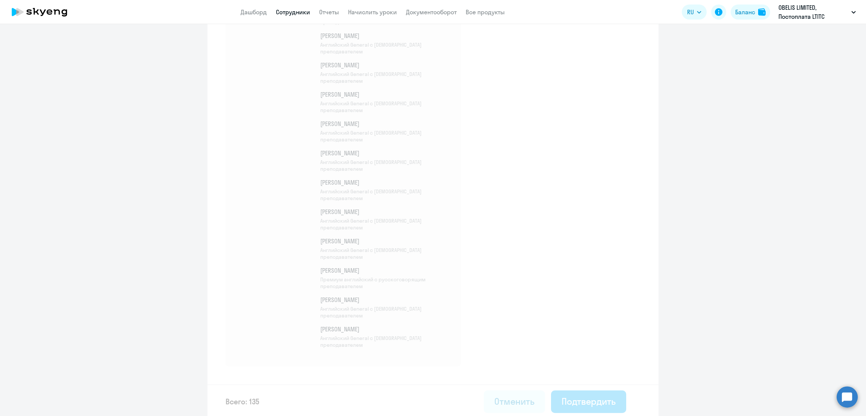
select select "30"
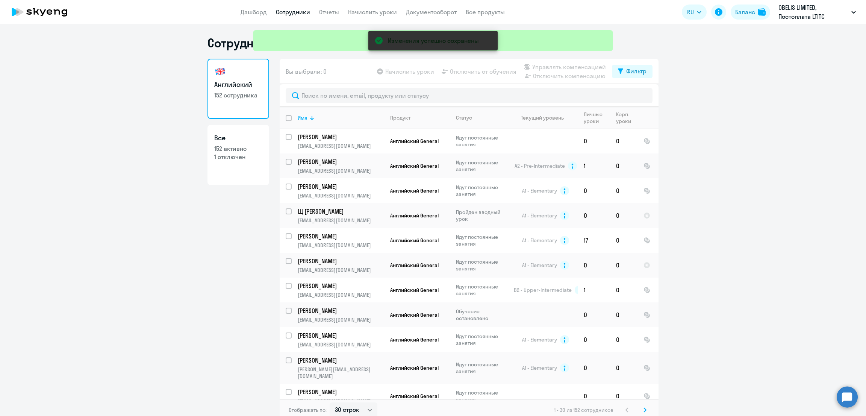
click at [367, 11] on div "Изменения успешно сохранены" at bounding box center [433, 27] width 366 height 54
click at [372, 14] on div "Изменения успешно сохранены" at bounding box center [433, 27] width 366 height 54
click at [368, 9] on div "Изменения успешно сохранены" at bounding box center [433, 27] width 366 height 54
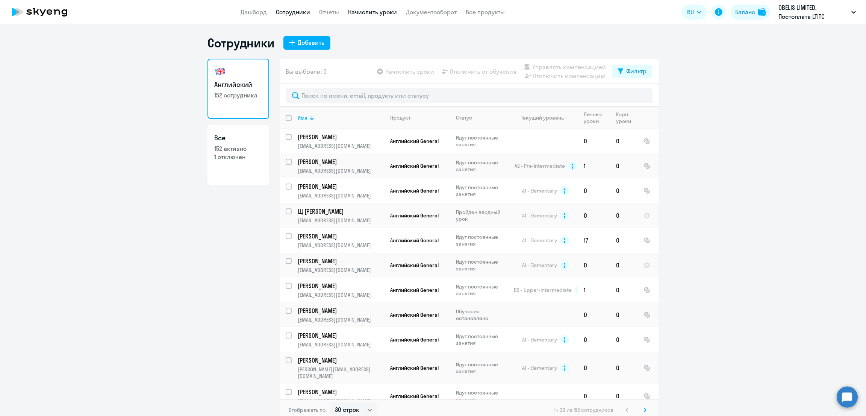
click at [371, 11] on link "Начислить уроки" at bounding box center [372, 12] width 49 height 8
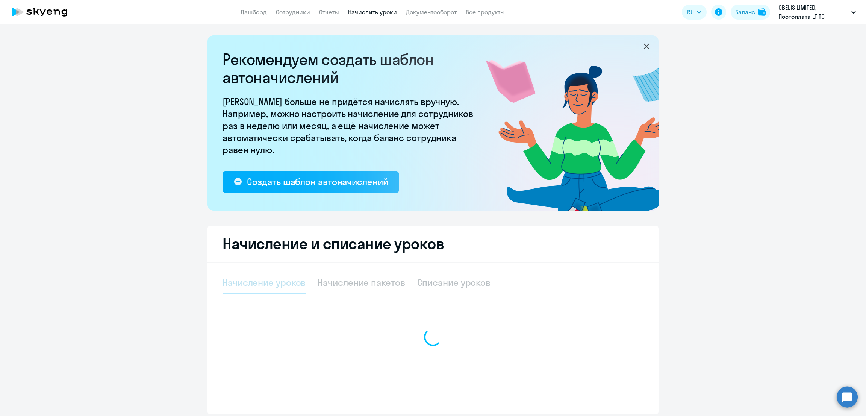
select select "10"
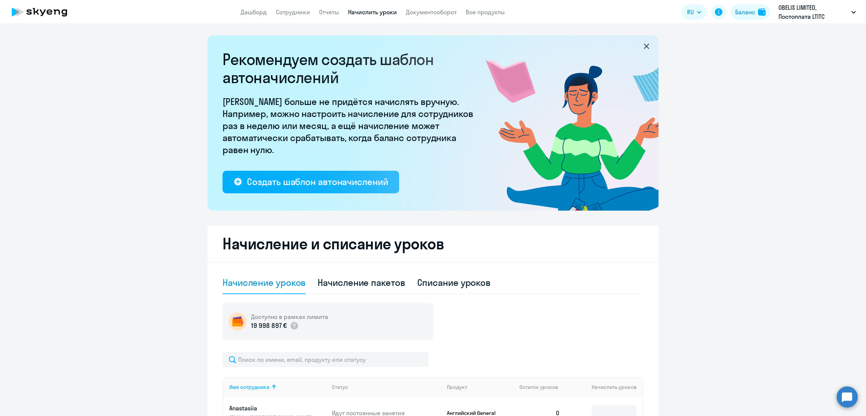
scroll to position [94, 0]
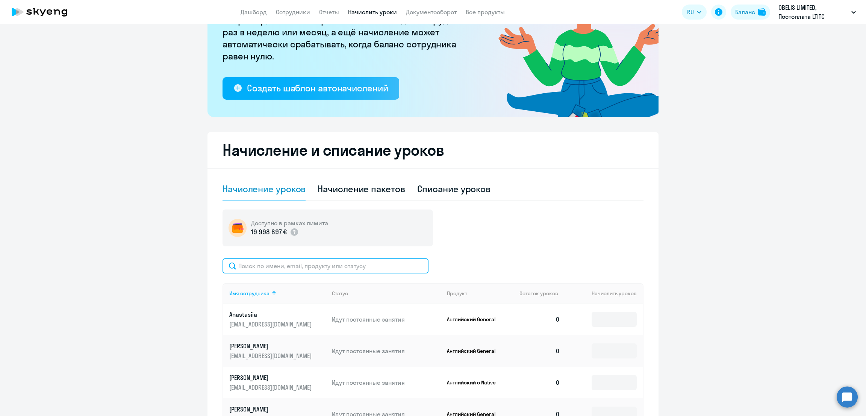
click at [291, 268] on input "text" at bounding box center [326, 265] width 206 height 15
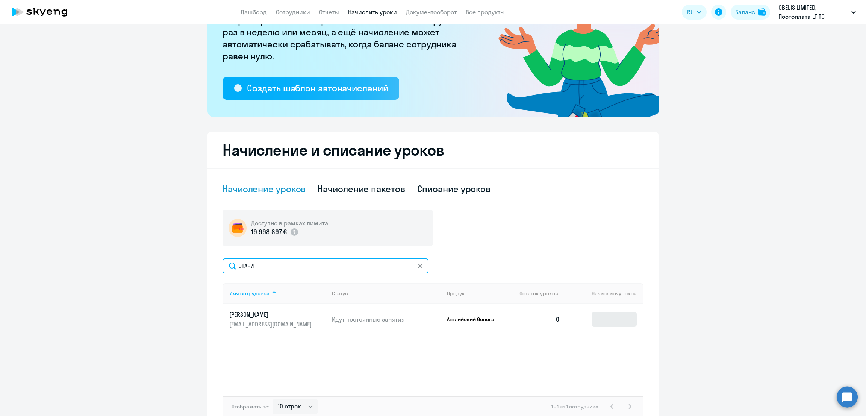
type input "СТАРИ"
click at [610, 321] on input at bounding box center [614, 319] width 45 height 15
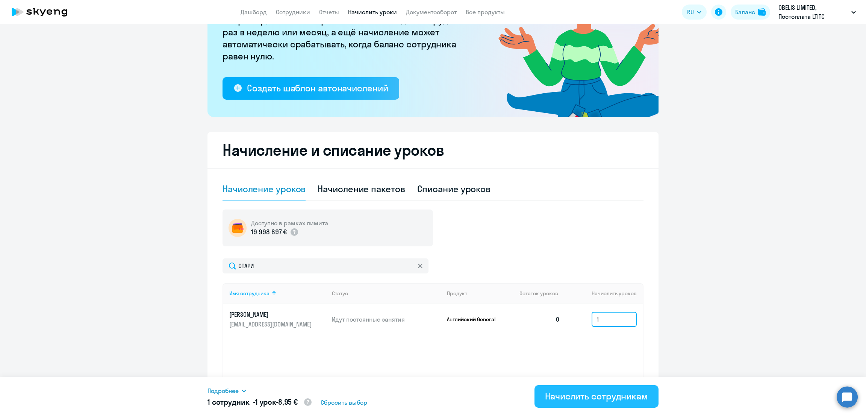
type input "1"
click at [607, 401] on div "Начислить сотрудникам" at bounding box center [596, 396] width 103 height 12
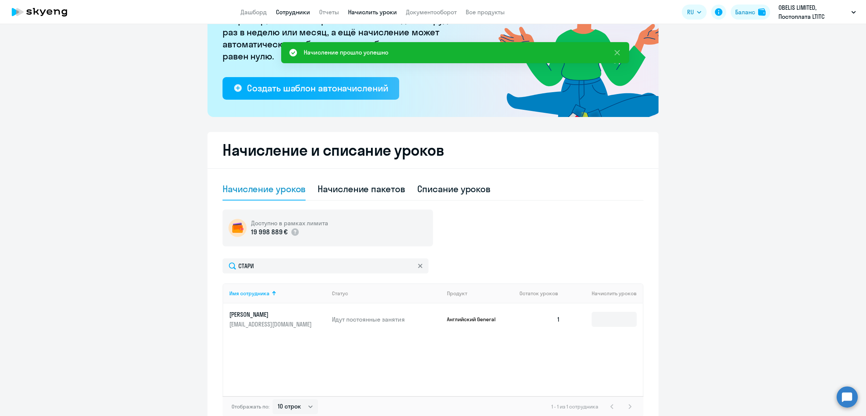
click at [300, 12] on link "Сотрудники" at bounding box center [293, 12] width 34 height 8
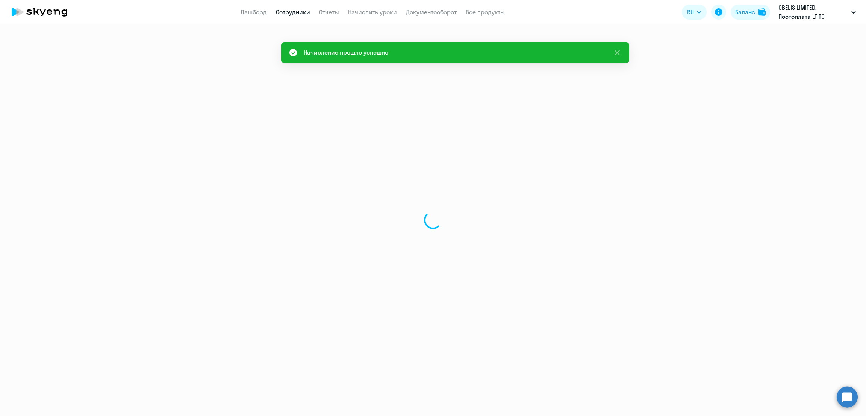
select select "30"
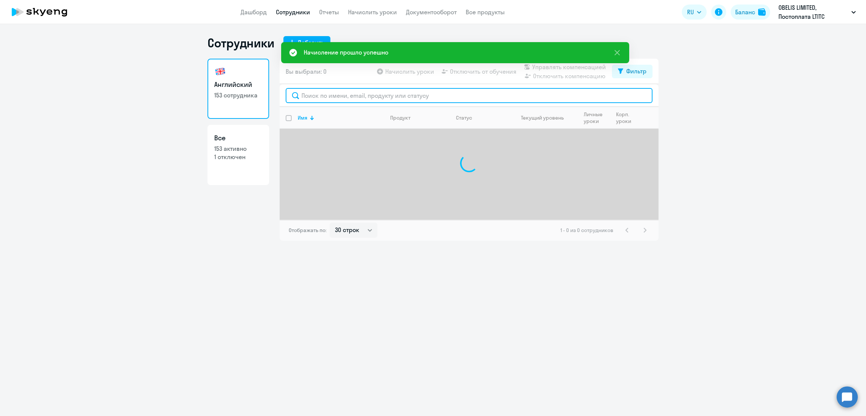
click at [384, 94] on input "text" at bounding box center [469, 95] width 367 height 15
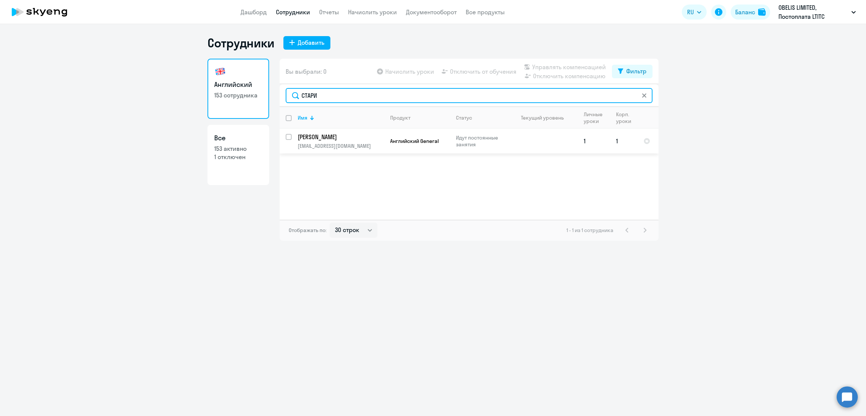
type input "СТАРИ"
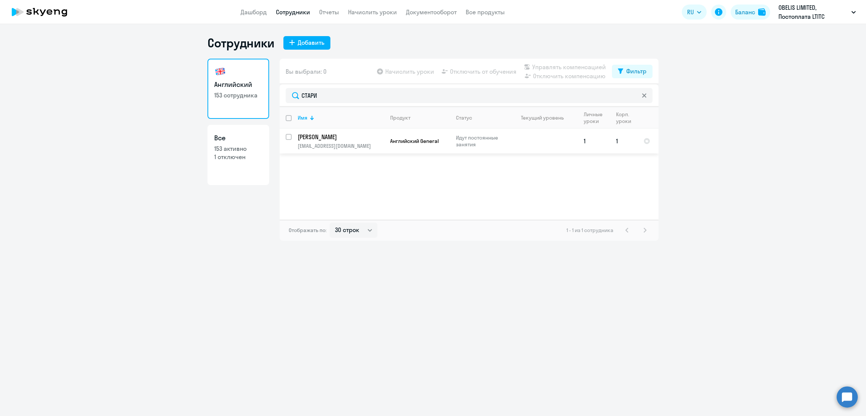
click at [290, 136] on input "select row 39121626" at bounding box center [293, 141] width 15 height 15
checkbox input "true"
click at [576, 67] on span "Управлять компенсацией" at bounding box center [569, 66] width 74 height 9
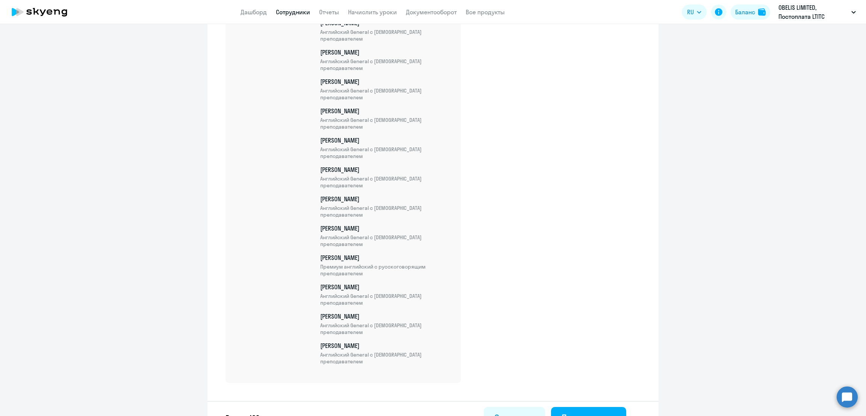
scroll to position [3857, 0]
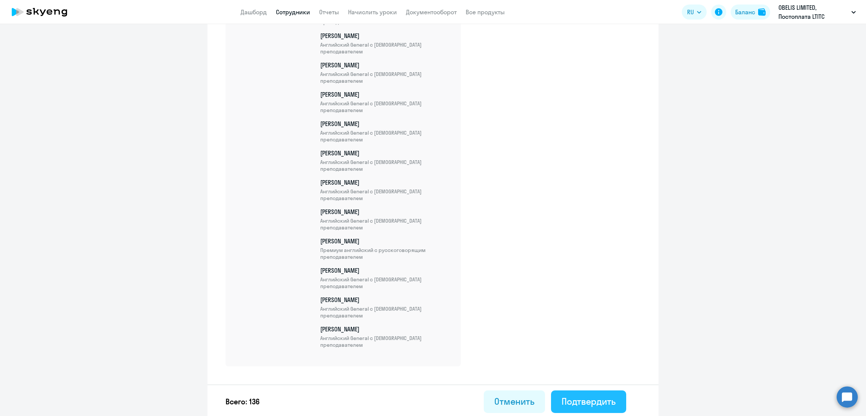
click at [584, 403] on div "Подтвердить" at bounding box center [589, 401] width 54 height 12
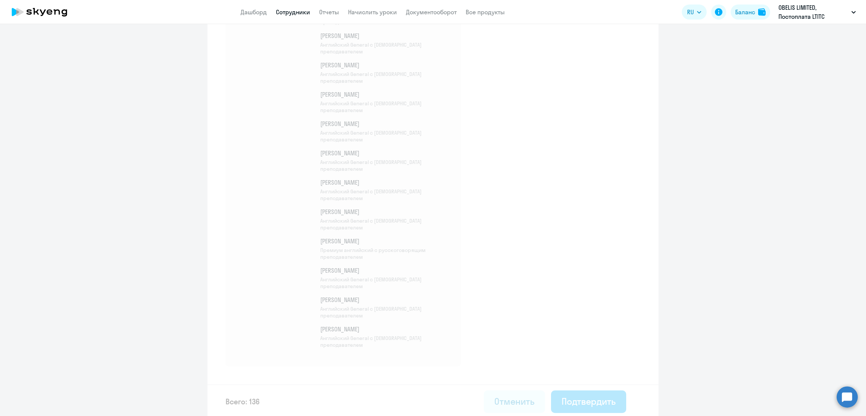
select select "30"
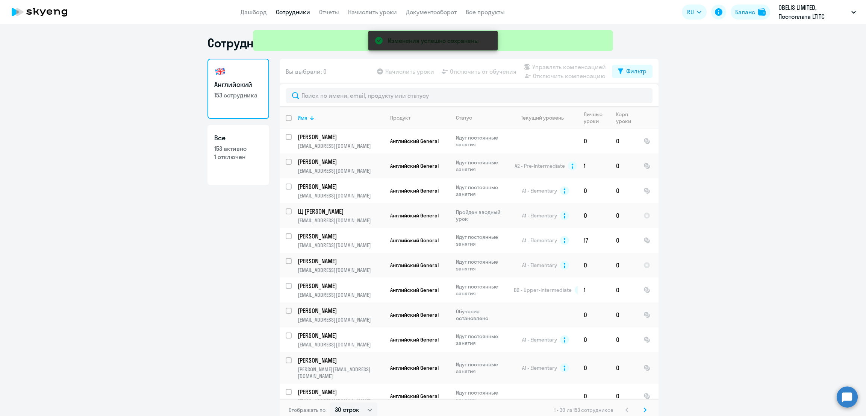
drag, startPoint x: 363, startPoint y: 12, endPoint x: 374, endPoint y: 12, distance: 11.3
click at [363, 12] on div "Изменения успешно сохранены" at bounding box center [433, 27] width 366 height 54
click at [431, 9] on div "Изменения успешно сохранены" at bounding box center [433, 27] width 366 height 54
click at [364, 12] on div "Изменения успешно сохранены" at bounding box center [433, 27] width 366 height 54
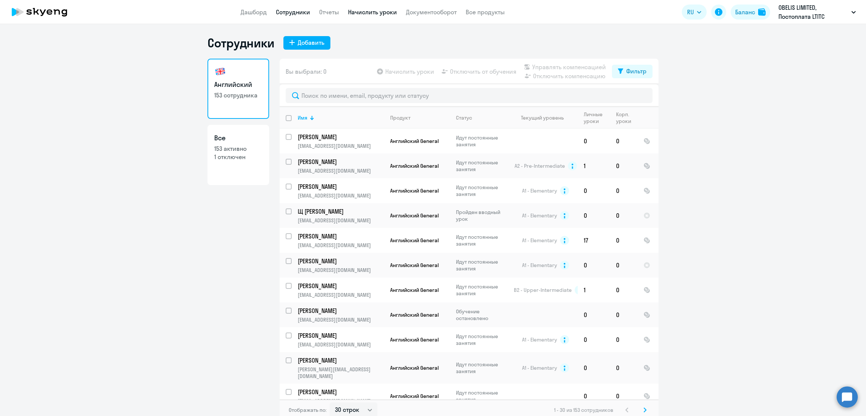
click at [364, 12] on link "Начислить уроки" at bounding box center [372, 12] width 49 height 8
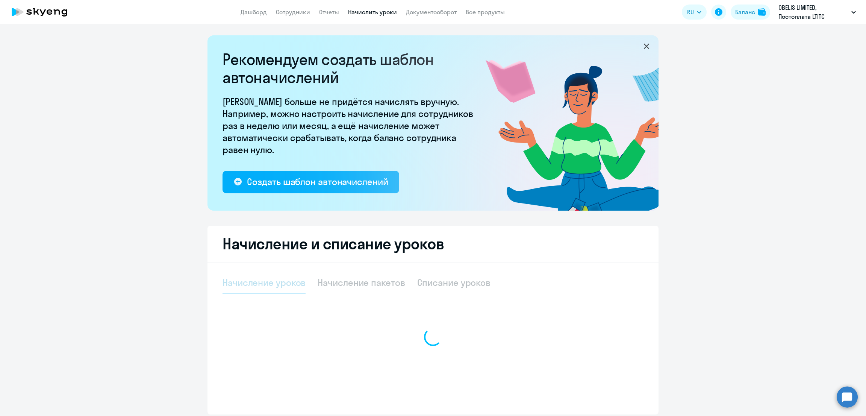
select select "10"
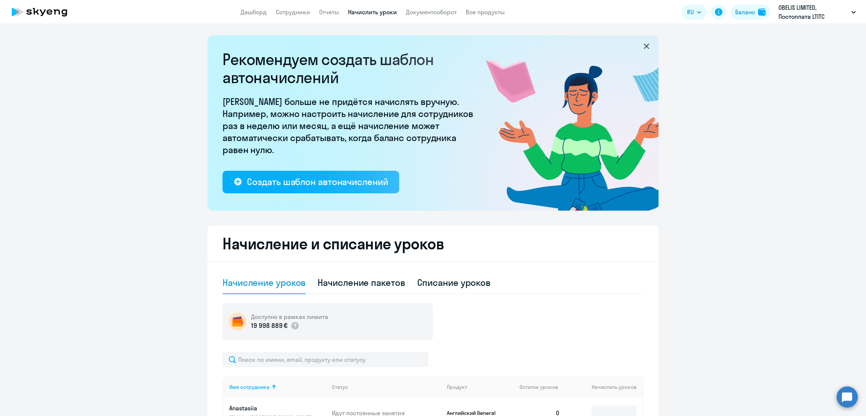
scroll to position [188, 0]
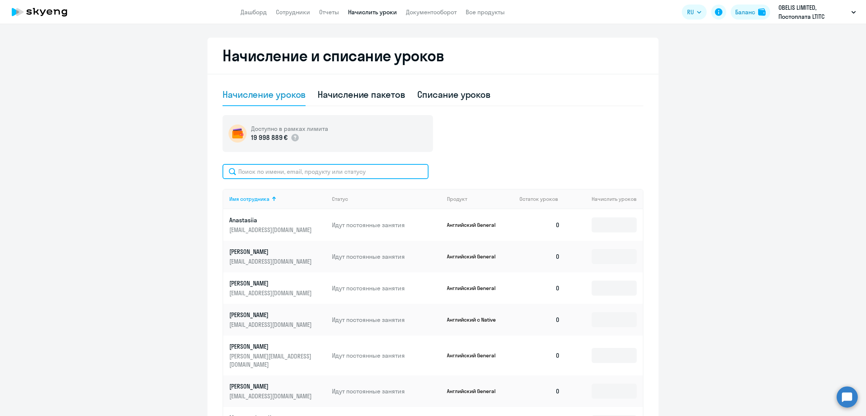
click at [291, 165] on input "text" at bounding box center [326, 171] width 206 height 15
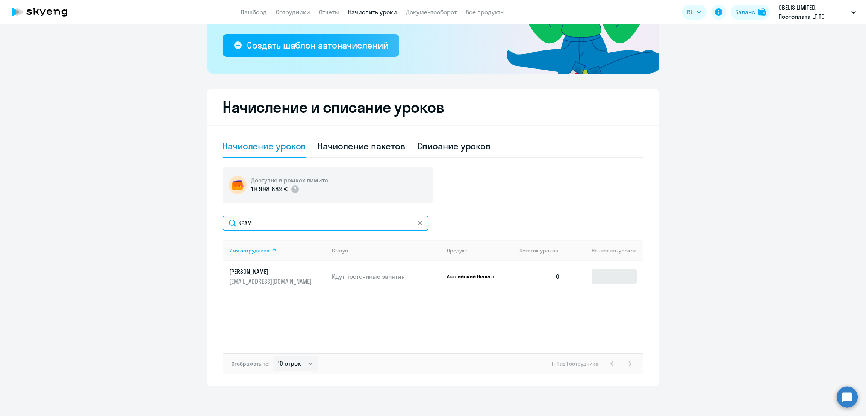
type input "КРАМ"
click at [611, 277] on input at bounding box center [614, 276] width 45 height 15
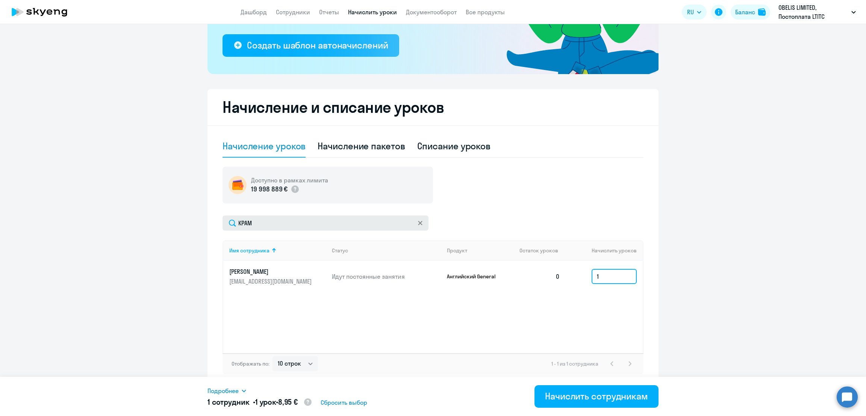
type input "1"
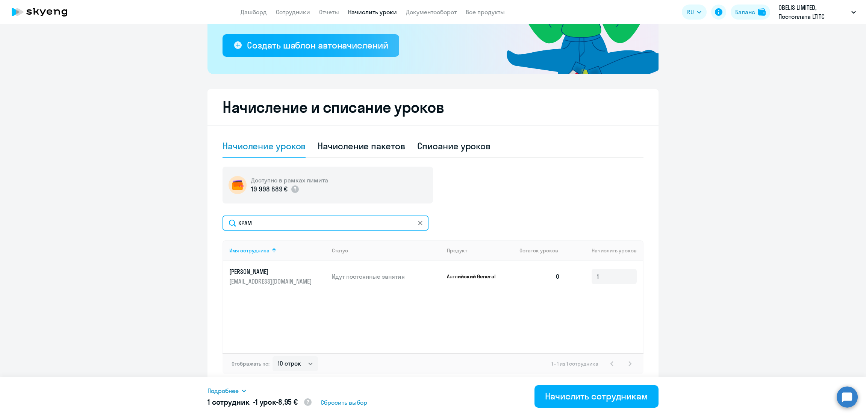
drag, startPoint x: 285, startPoint y: 219, endPoint x: 212, endPoint y: 219, distance: 73.7
click at [207, 224] on div "Начисление и списание уроков Начисление уроков Начисление пакетов Списание урок…" at bounding box center [432, 237] width 451 height 297
type input "БУЗЫ"
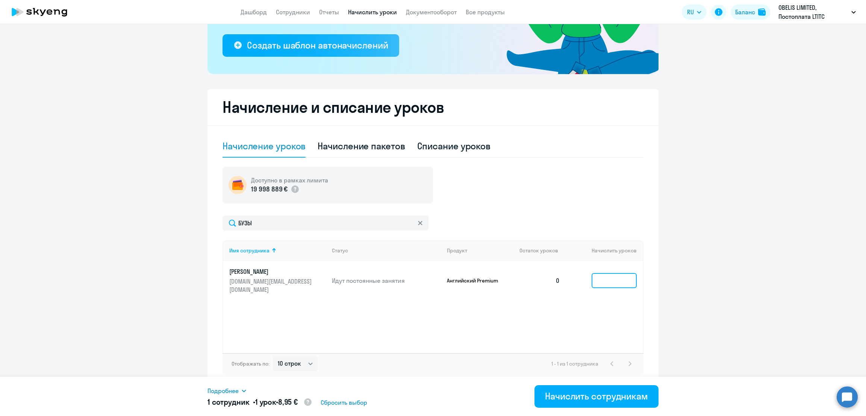
click at [603, 276] on input at bounding box center [614, 280] width 45 height 15
type input "1"
drag, startPoint x: 298, startPoint y: 224, endPoint x: 203, endPoint y: 226, distance: 95.9
click at [200, 228] on ng-component "Рекомендуем создать шаблон автоначислений Уроки больше не придётся начислять вр…" at bounding box center [433, 142] width 866 height 487
type input "НАУ"
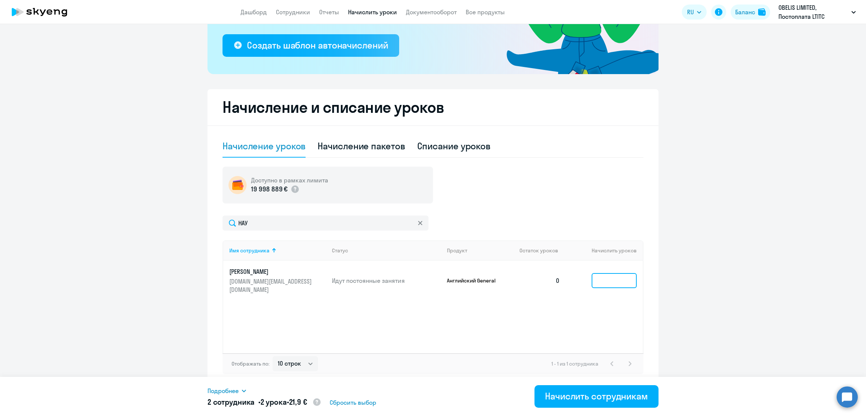
click at [607, 278] on input at bounding box center [614, 280] width 45 height 15
type input "1"
click at [584, 395] on div "Начислить сотрудникам" at bounding box center [596, 396] width 103 height 12
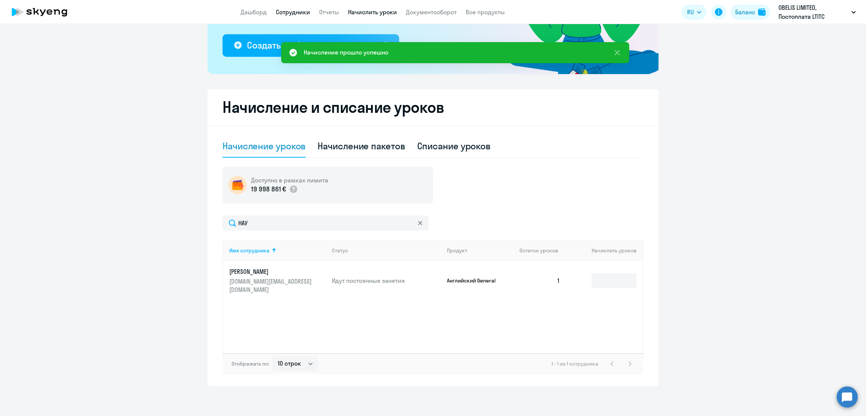
click at [297, 12] on link "Сотрудники" at bounding box center [293, 12] width 34 height 8
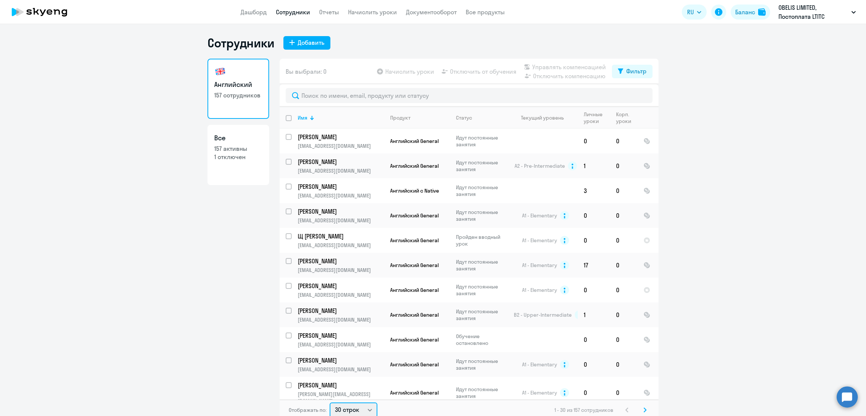
click at [357, 405] on select "30 строк 50 строк 100 строк" at bounding box center [354, 409] width 48 height 15
select select "100"
click at [330, 401] on select "30 строк 50 строк 100 строк" at bounding box center [354, 408] width 48 height 15
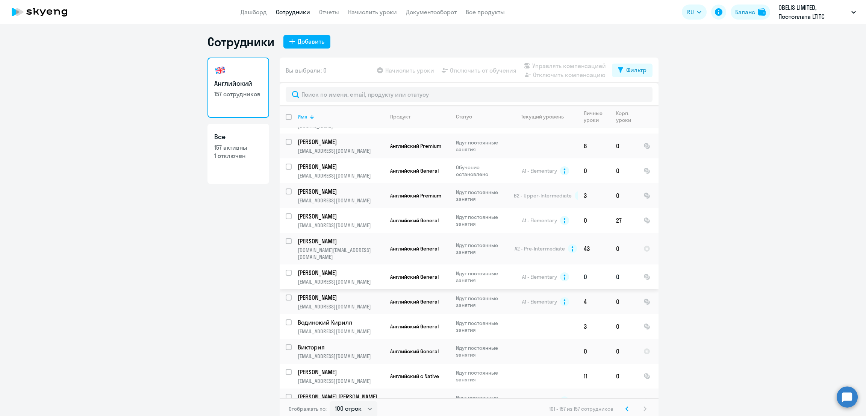
scroll to position [578, 0]
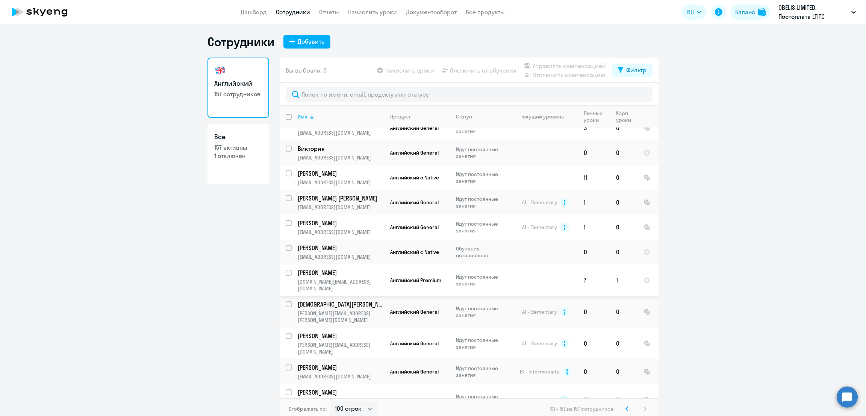
click at [286, 269] on input "select row 39231274" at bounding box center [293, 276] width 15 height 15
checkbox input "true"
click at [579, 64] on span "Управлять компенсацией" at bounding box center [569, 65] width 74 height 9
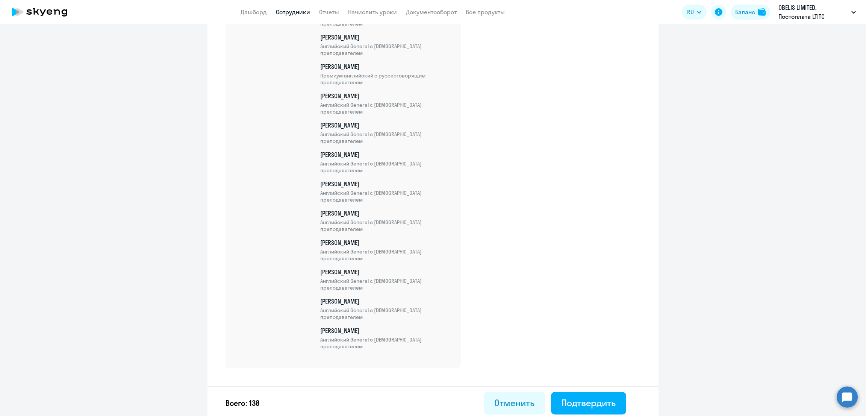
scroll to position [3916, 0]
click at [582, 398] on div "Подтвердить" at bounding box center [589, 401] width 54 height 12
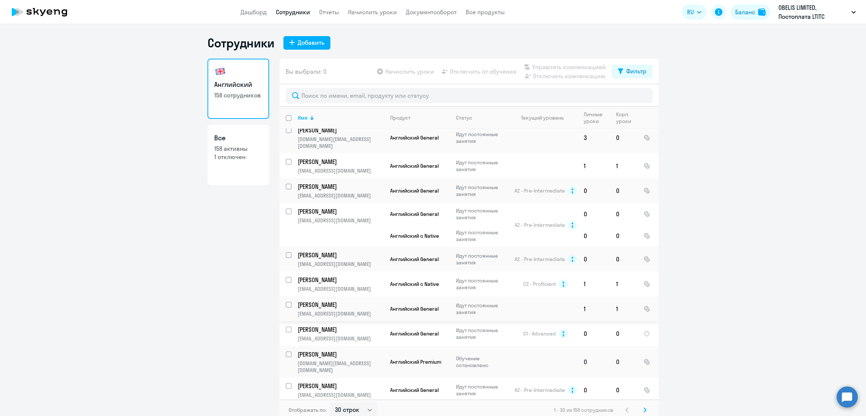
scroll to position [4, 0]
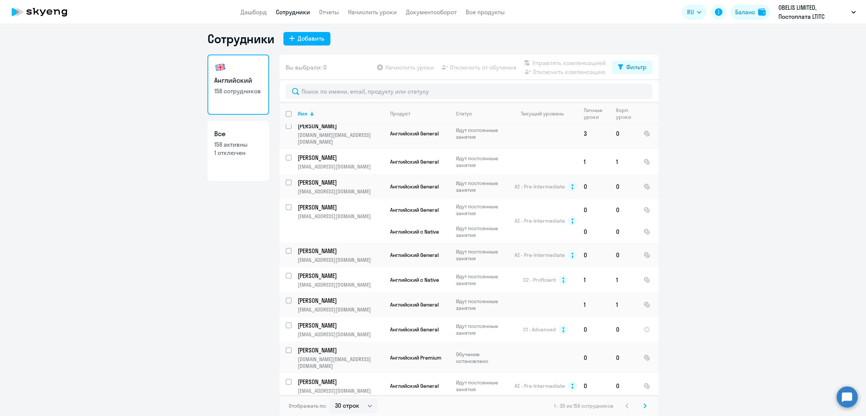
click at [645, 404] on div "Отображать по: 30 строк 50 строк 100 строк 1 - 30 из 158 сотрудников" at bounding box center [469, 405] width 379 height 21
click at [642, 404] on svg-icon at bounding box center [644, 405] width 9 height 9
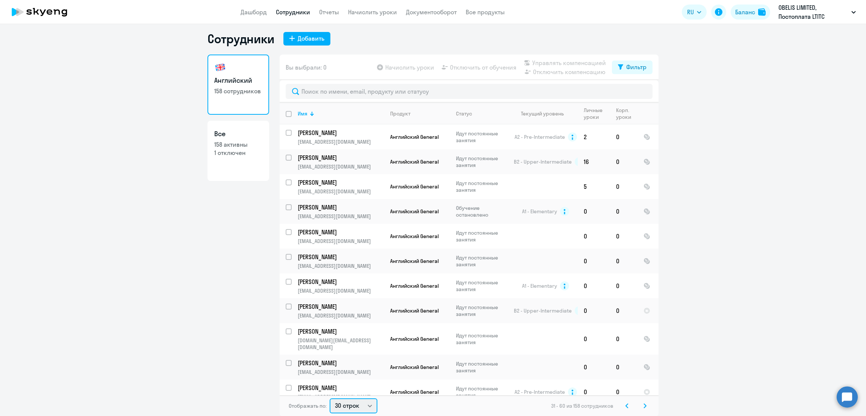
click at [342, 406] on select "30 строк 50 строк 100 строк" at bounding box center [354, 405] width 48 height 15
select select "100"
click at [330, 398] on select "30 строк 50 строк 100 строк" at bounding box center [354, 405] width 48 height 15
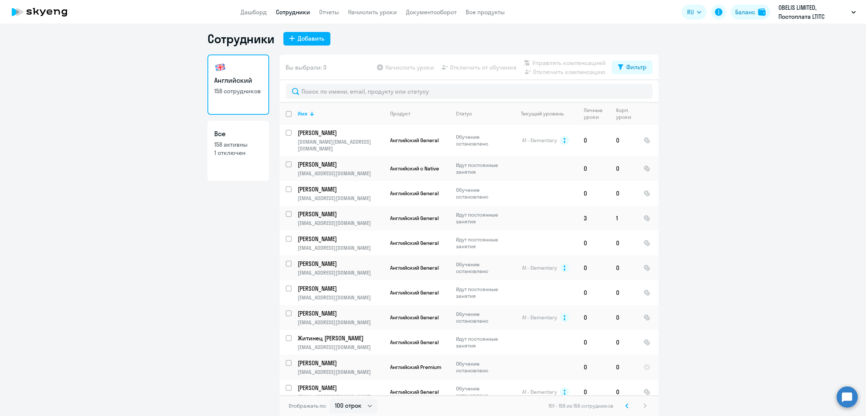
click at [625, 403] on icon at bounding box center [626, 405] width 3 height 5
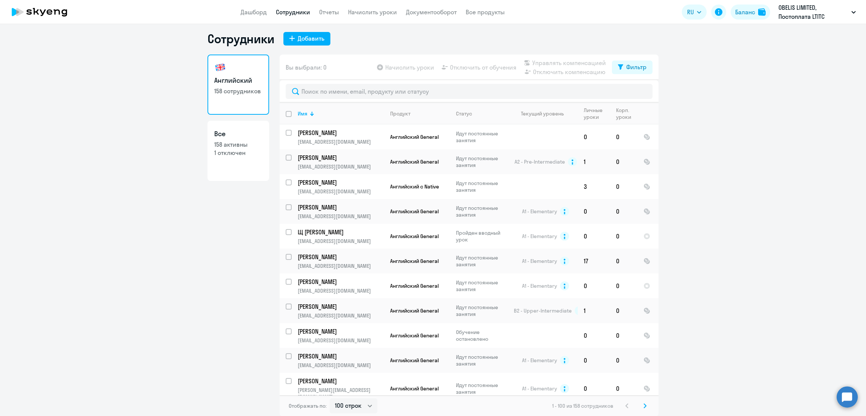
scroll to position [2147, 0]
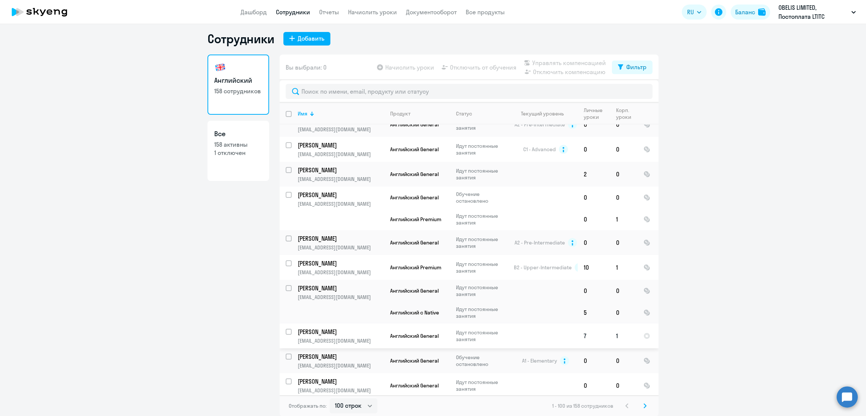
click at [286, 328] on input "select row 39947506" at bounding box center [293, 335] width 15 height 15
checkbox input "true"
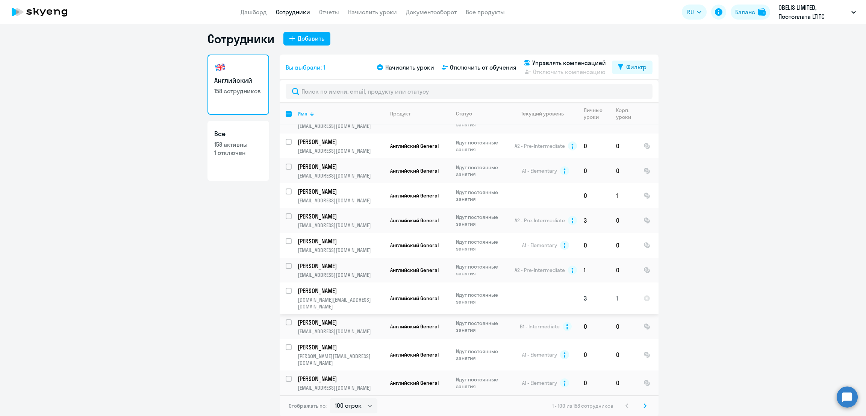
click at [286, 288] on input "select row 39734662" at bounding box center [293, 295] width 15 height 15
checkbox input "true"
click at [565, 59] on span "Управлять компенсацией" at bounding box center [569, 62] width 74 height 9
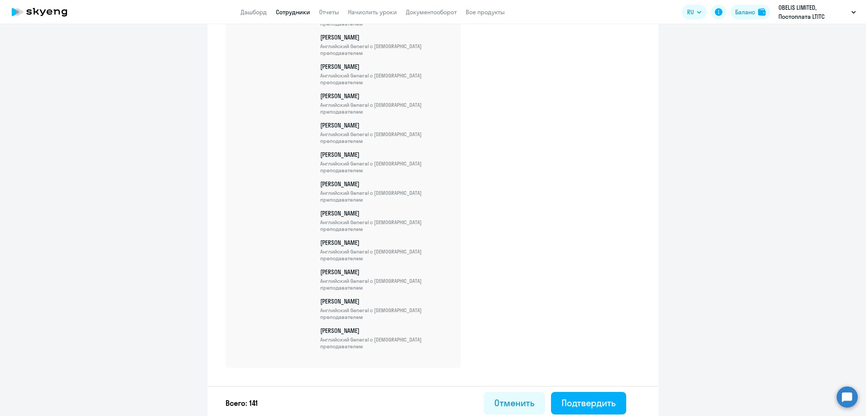
scroll to position [4004, 0]
click at [594, 400] on div "Подтвердить" at bounding box center [589, 401] width 54 height 12
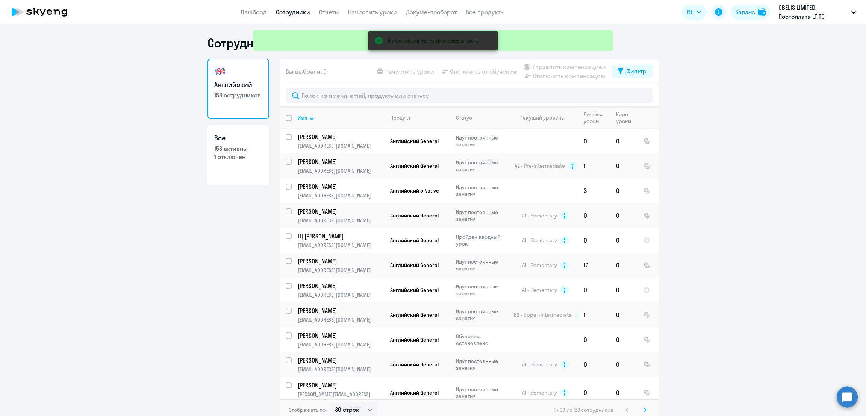
click at [368, 11] on div "Изменения успешно сохранены" at bounding box center [433, 27] width 366 height 54
click at [766, 187] on ng-component "Сотрудники Добавить Английский 158 сотрудников Все 158 активны 1 отключен Вы вы…" at bounding box center [433, 227] width 866 height 385
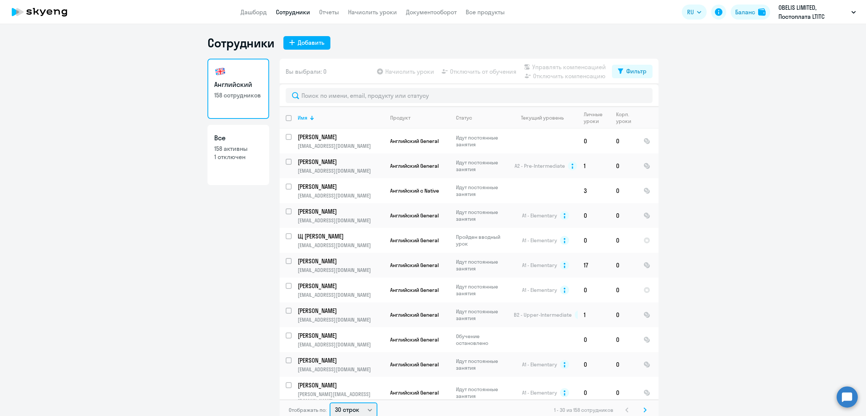
click at [355, 408] on select "30 строк 50 строк 100 строк" at bounding box center [354, 409] width 48 height 15
select select "100"
click at [330, 401] on select "30 строк 50 строк 100 строк" at bounding box center [354, 408] width 48 height 15
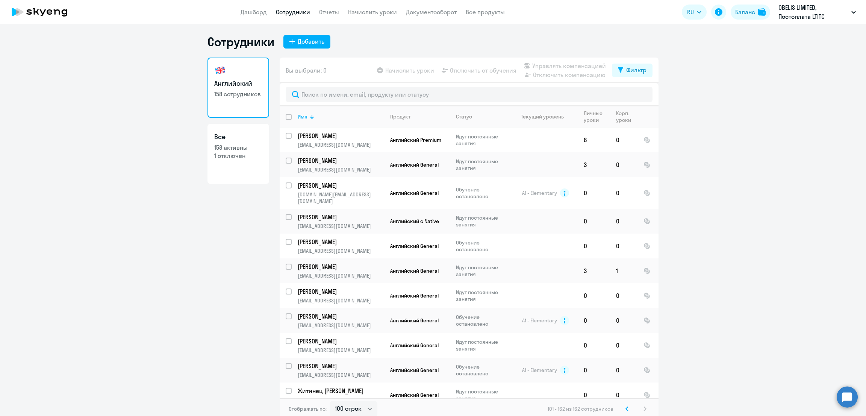
click at [625, 406] on icon at bounding box center [626, 408] width 3 height 5
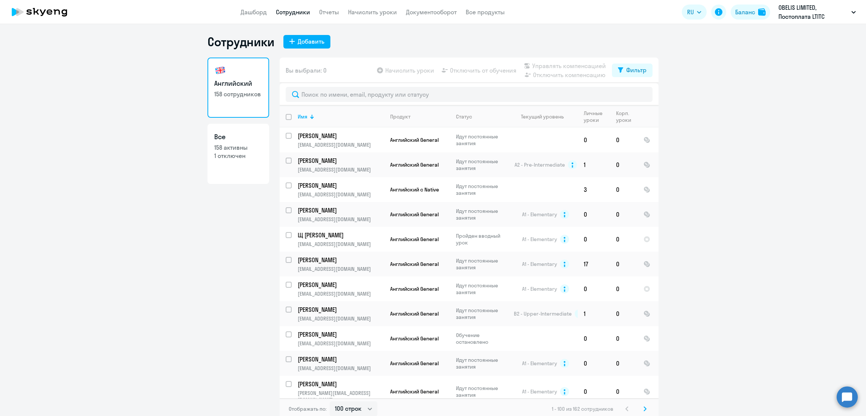
scroll to position [1031, 0]
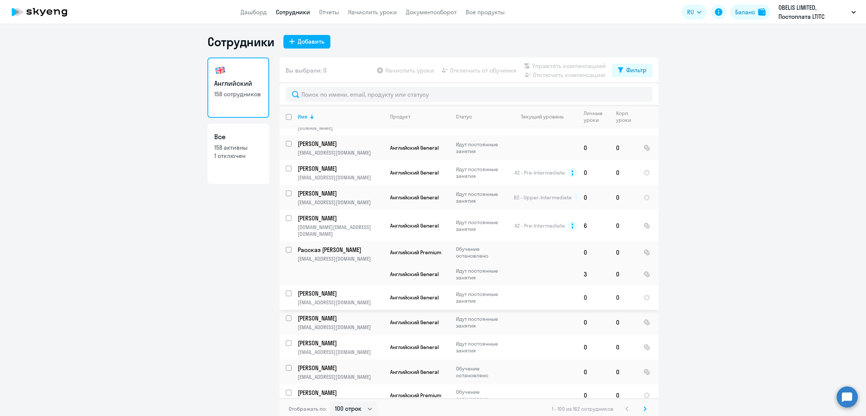
click at [286, 290] on input "select row 39201517" at bounding box center [293, 297] width 15 height 15
checkbox input "true"
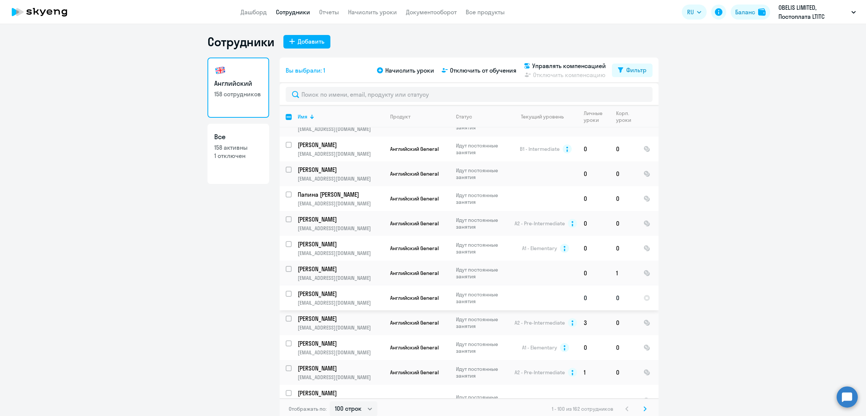
click at [286, 291] on input "select row 39551862" at bounding box center [293, 298] width 15 height 15
checkbox input "true"
click at [566, 64] on span "Управлять компенсацией" at bounding box center [569, 65] width 74 height 9
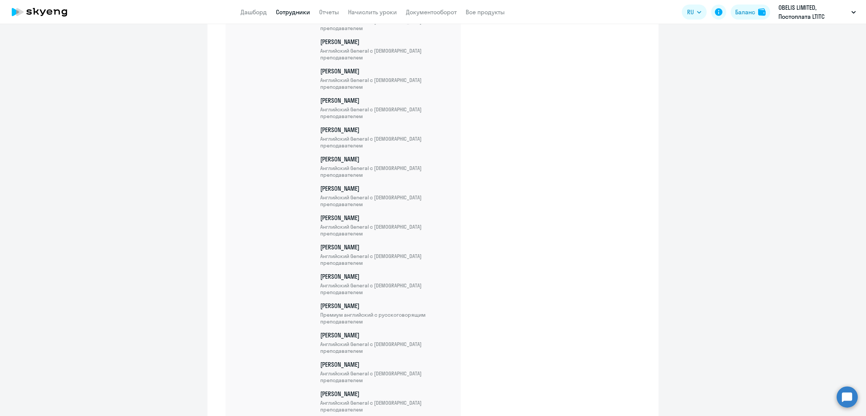
scroll to position [4091, 0]
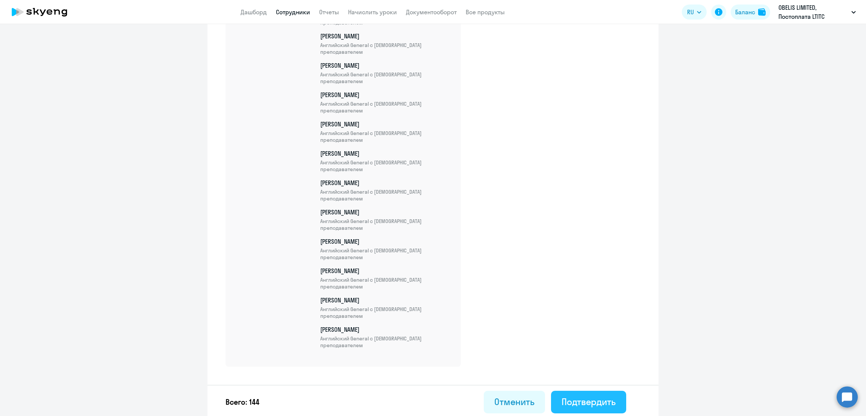
click at [588, 397] on div "Подтвердить" at bounding box center [589, 401] width 54 height 12
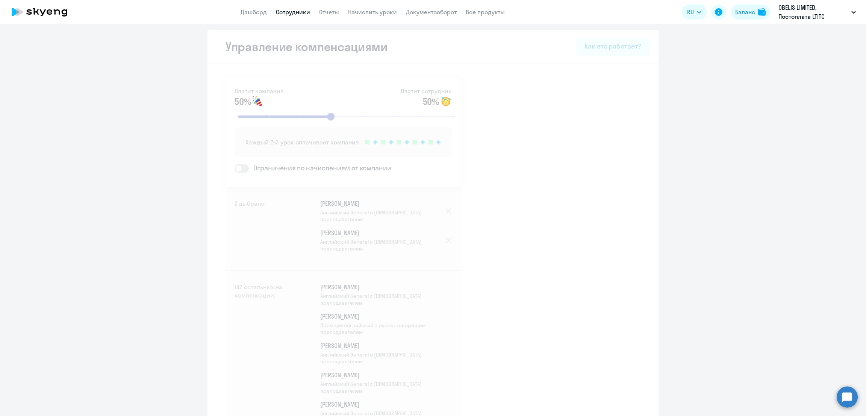
select select "30"
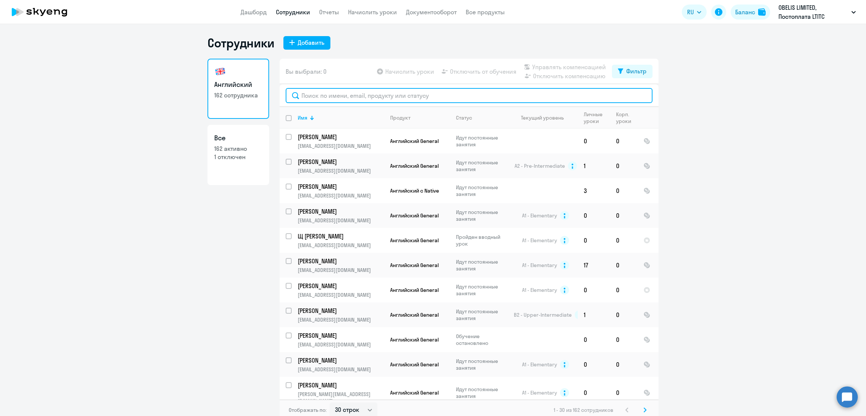
click at [349, 89] on input "text" at bounding box center [469, 95] width 367 height 15
paste input "Artiukhova"
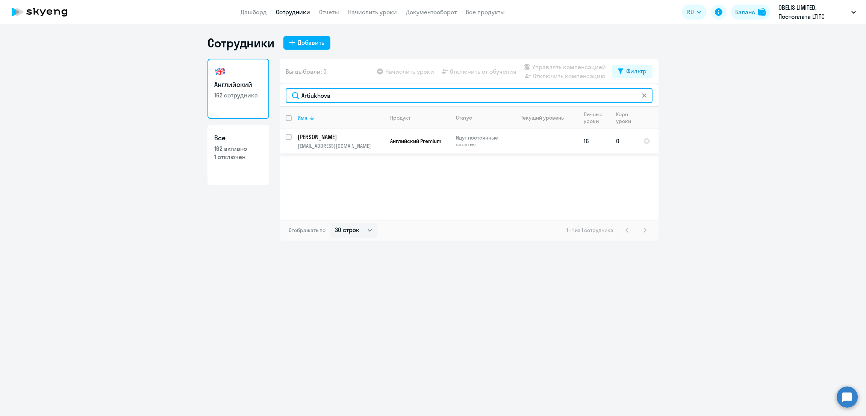
type input "Artiukhova"
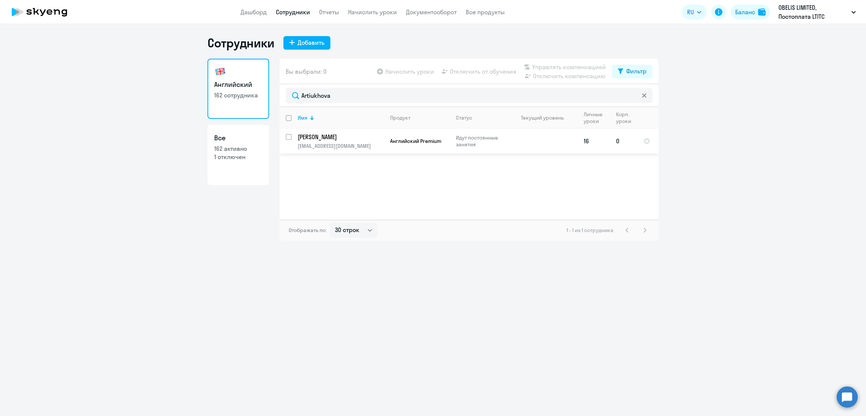
click at [286, 136] on input "select row 39850202" at bounding box center [293, 141] width 15 height 15
checkbox input "true"
click at [588, 66] on span "Управлять компенсацией" at bounding box center [569, 66] width 74 height 9
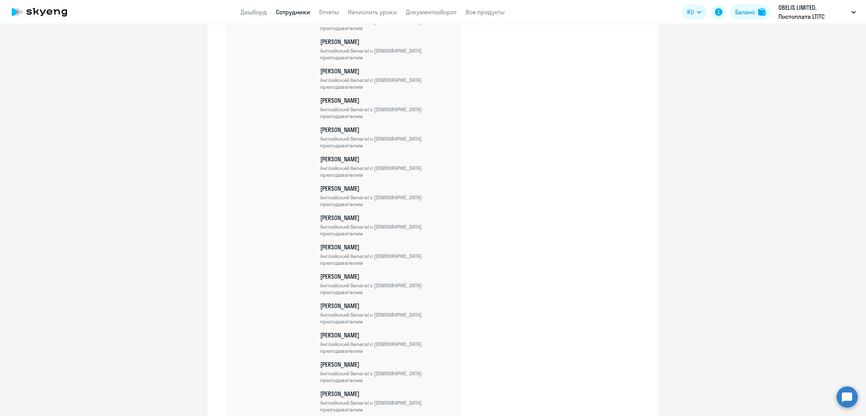
scroll to position [4120, 0]
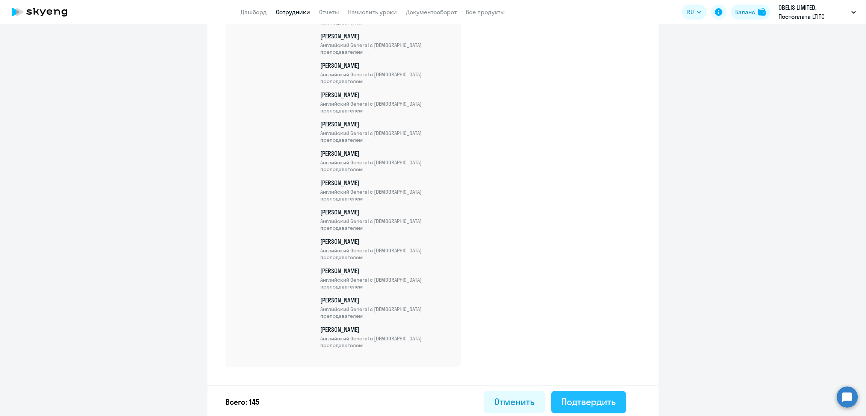
click at [596, 402] on div "Подтвердить" at bounding box center [589, 401] width 54 height 12
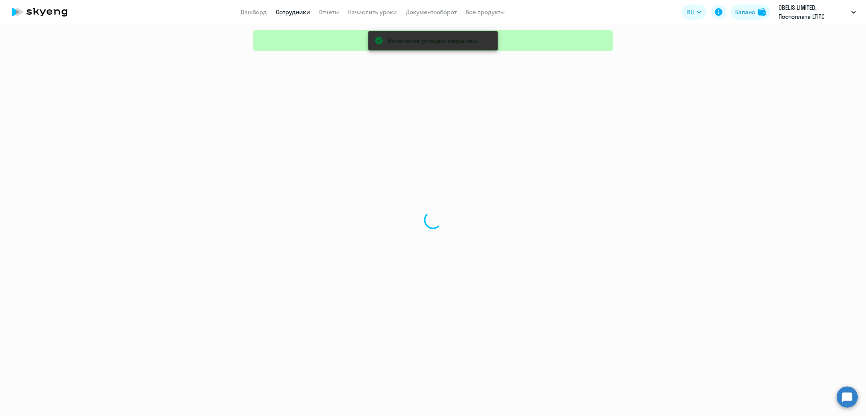
select select "30"
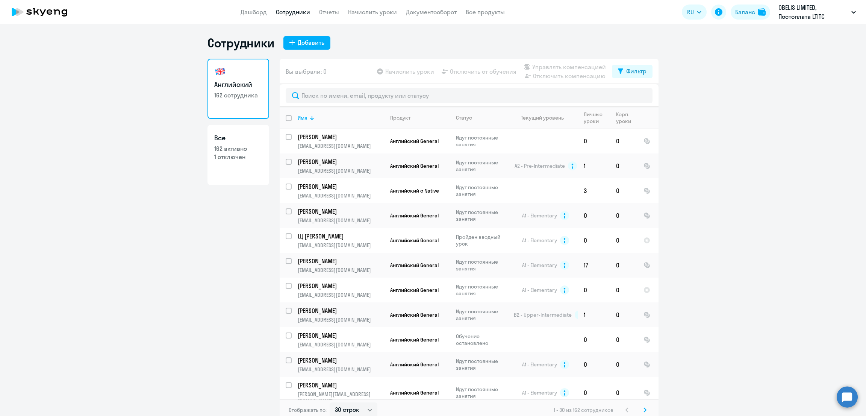
click at [257, 11] on link "Дашборд" at bounding box center [254, 12] width 26 height 8
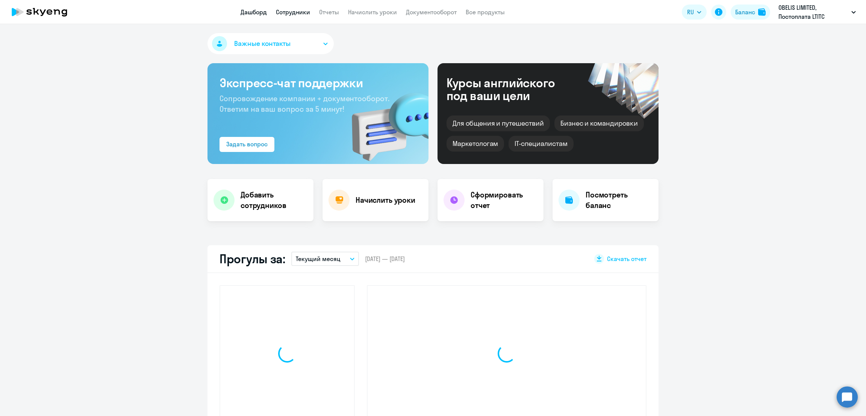
click at [291, 11] on link "Сотрудники" at bounding box center [293, 12] width 34 height 8
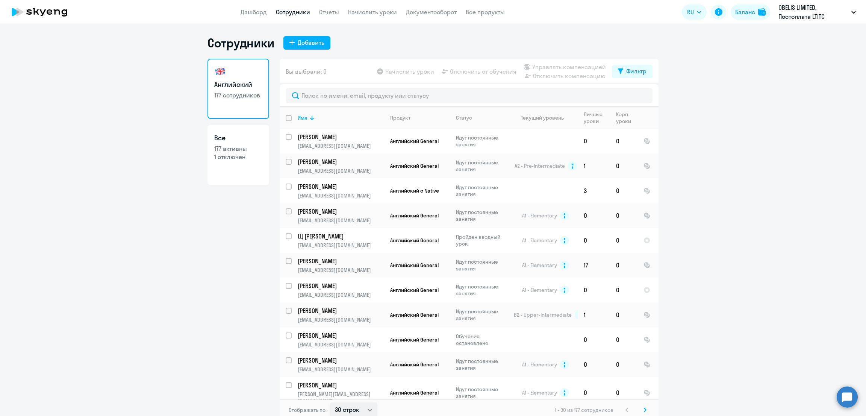
scroll to position [510, 0]
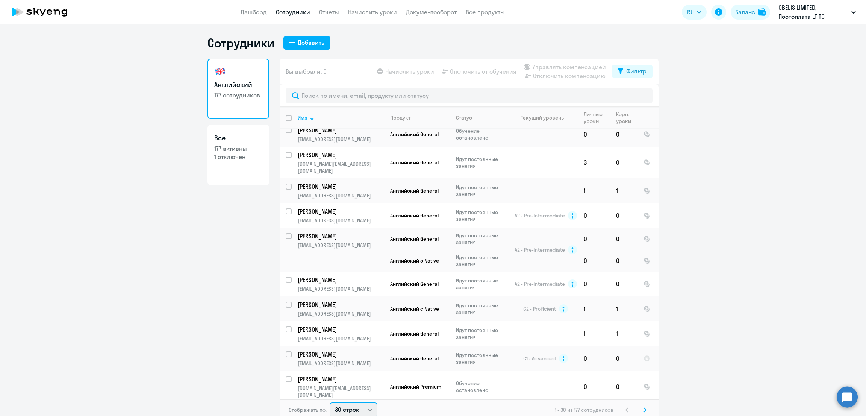
click at [346, 412] on select "30 строк 50 строк 100 строк" at bounding box center [354, 409] width 48 height 15
select select "100"
click at [330, 401] on select "30 строк 50 строк 100 строк" at bounding box center [354, 408] width 48 height 15
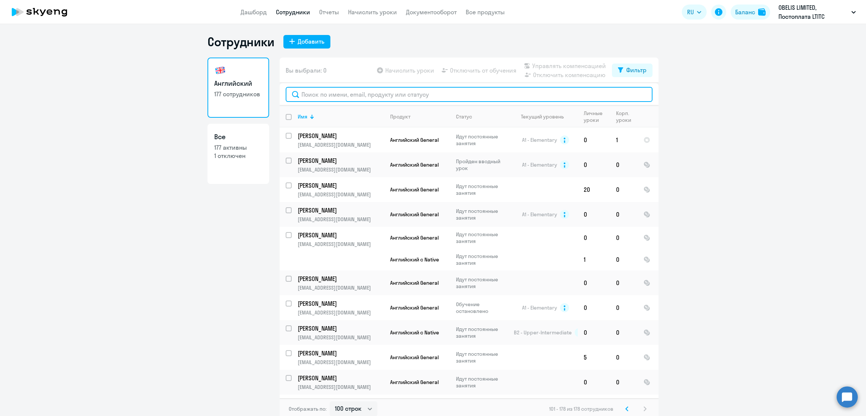
click at [378, 98] on input "text" at bounding box center [469, 94] width 367 height 15
type input "ч"
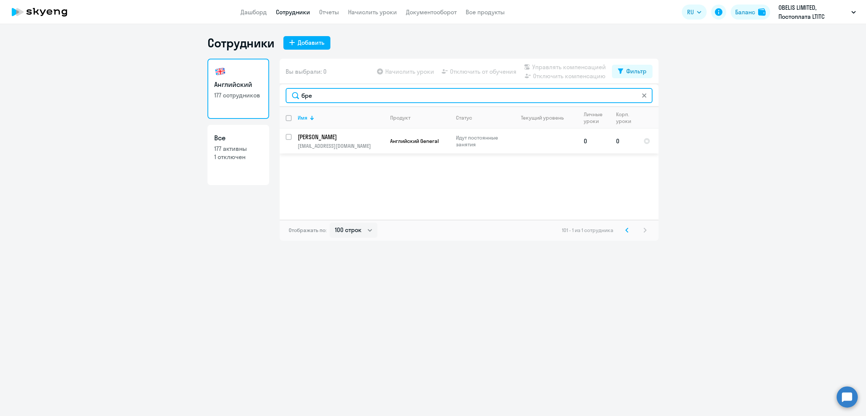
type input "бре"
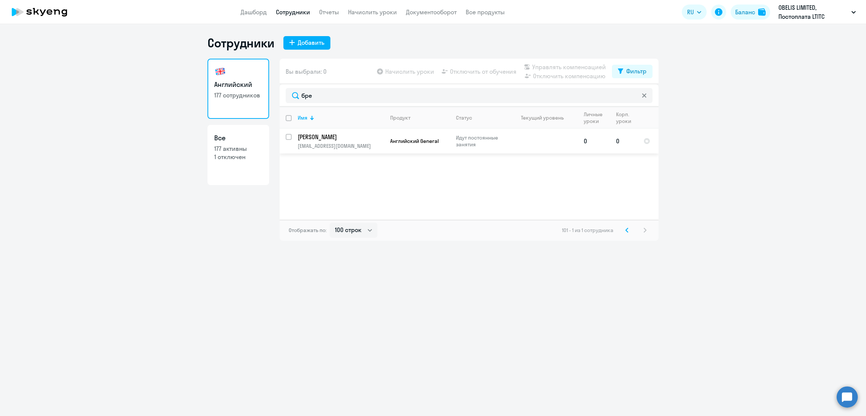
click at [289, 135] on input "select row 38918970" at bounding box center [293, 141] width 15 height 15
checkbox input "true"
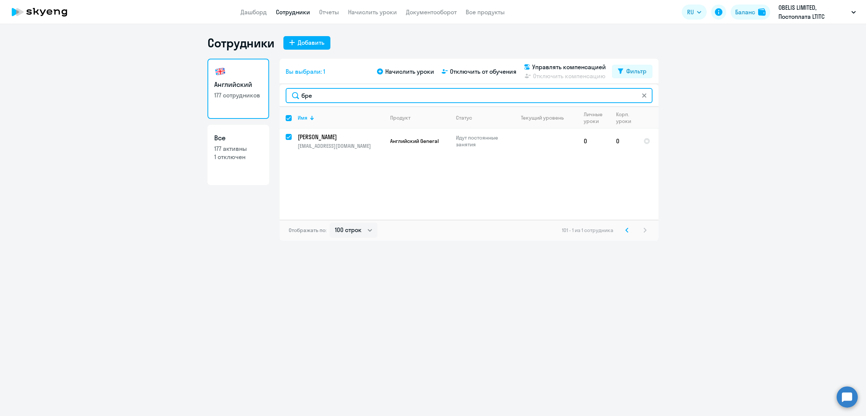
drag, startPoint x: 322, startPoint y: 97, endPoint x: 288, endPoint y: 95, distance: 34.3
click at [288, 95] on input "бре" at bounding box center [469, 95] width 367 height 15
type input "де"
checkbox input "false"
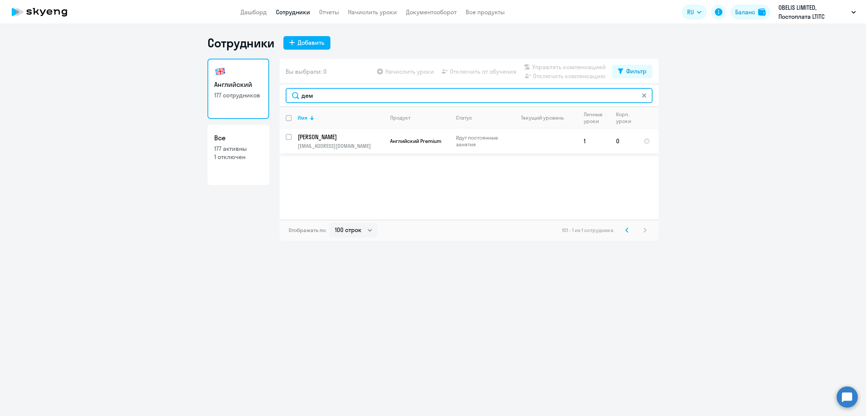
type input "дем"
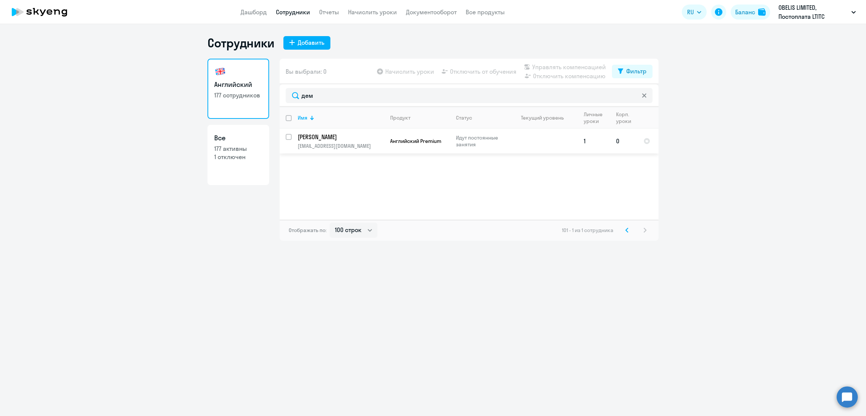
click at [290, 134] on input "select row 39013915" at bounding box center [293, 141] width 15 height 15
checkbox input "true"
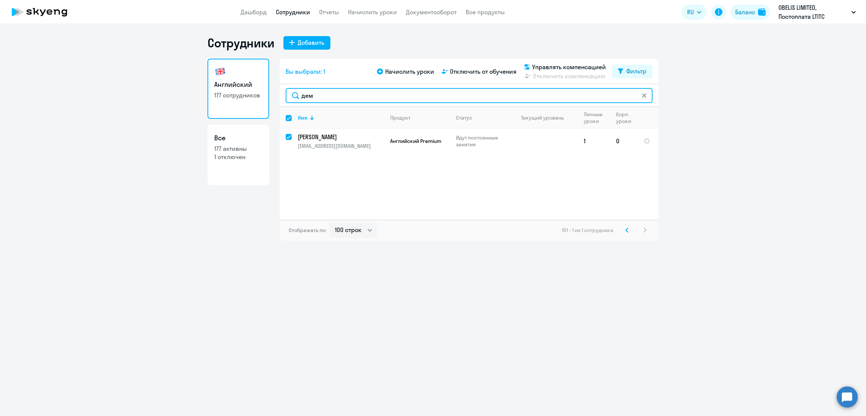
drag, startPoint x: 312, startPoint y: 93, endPoint x: 303, endPoint y: 83, distance: 13.6
click at [279, 94] on div "Английский 177 сотрудников Все 177 активны 1 отключен Вы выбрали: 1 Начислить у…" at bounding box center [432, 150] width 451 height 182
type input "гр"
checkbox input "false"
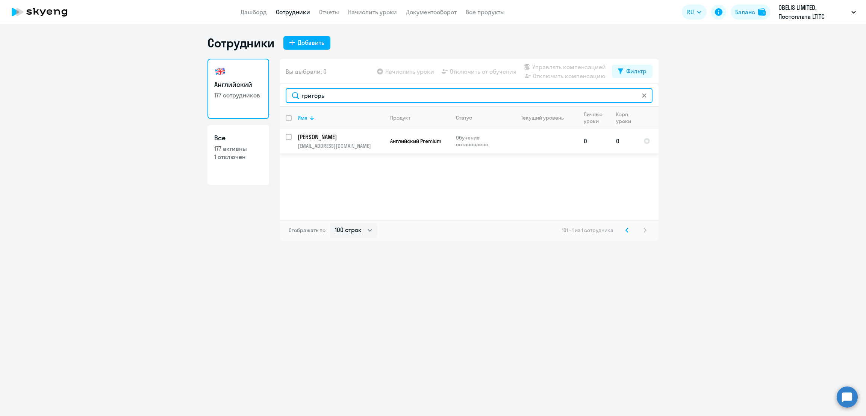
type input "григорь"
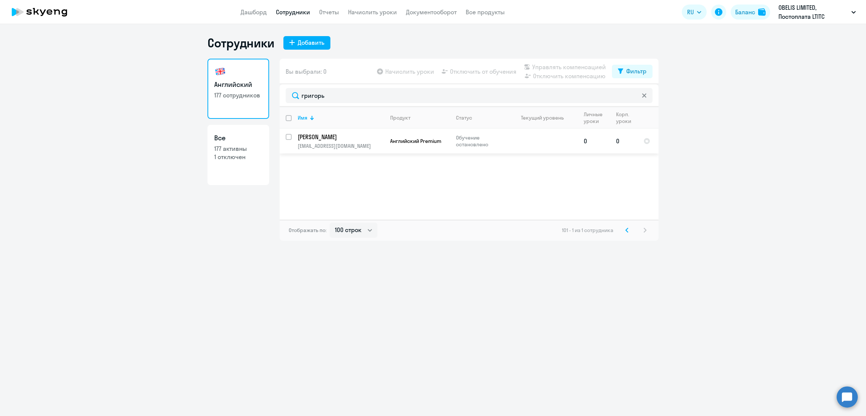
click at [289, 137] on input "select row 38922033" at bounding box center [293, 141] width 15 height 15
checkbox input "true"
click at [558, 65] on span "Управлять компенсацией" at bounding box center [569, 66] width 74 height 9
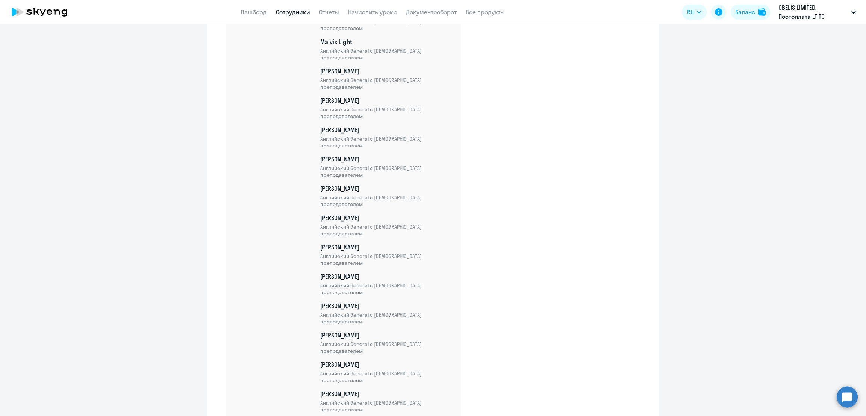
scroll to position [4384, 0]
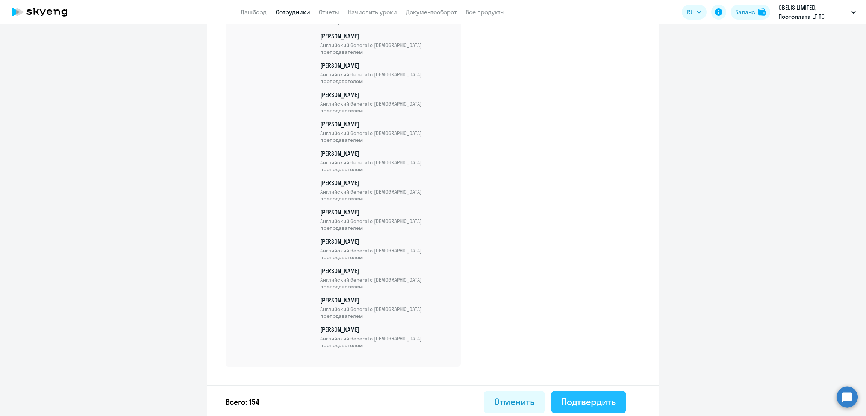
click at [590, 395] on div "Подтвердить" at bounding box center [589, 401] width 54 height 12
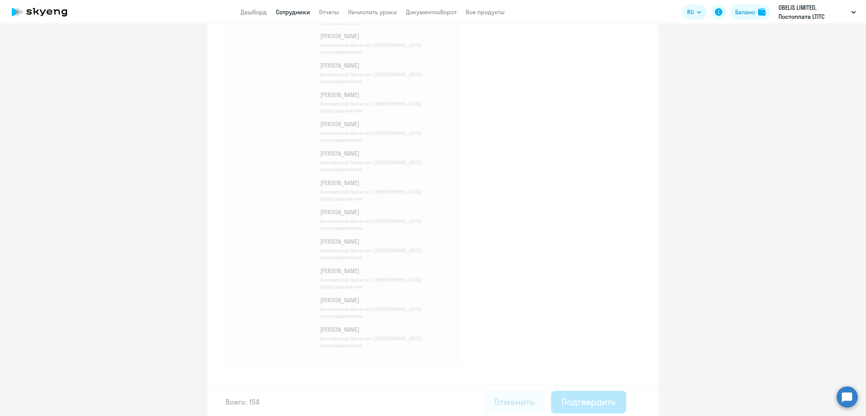
select select "30"
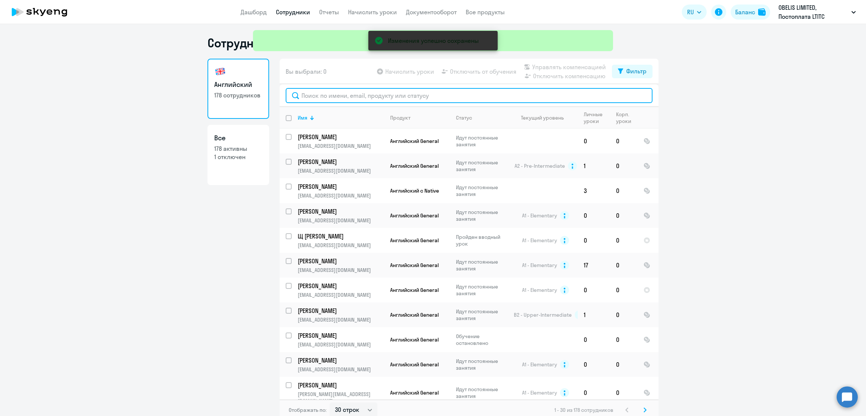
click at [313, 96] on input "text" at bounding box center [469, 95] width 367 height 15
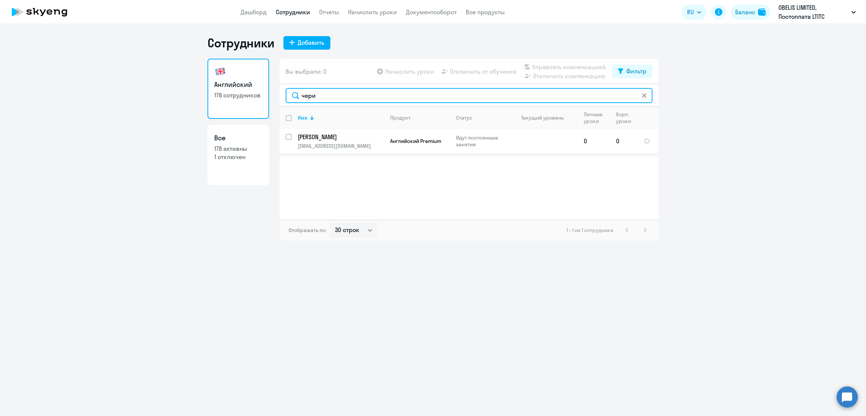
type input "чери"
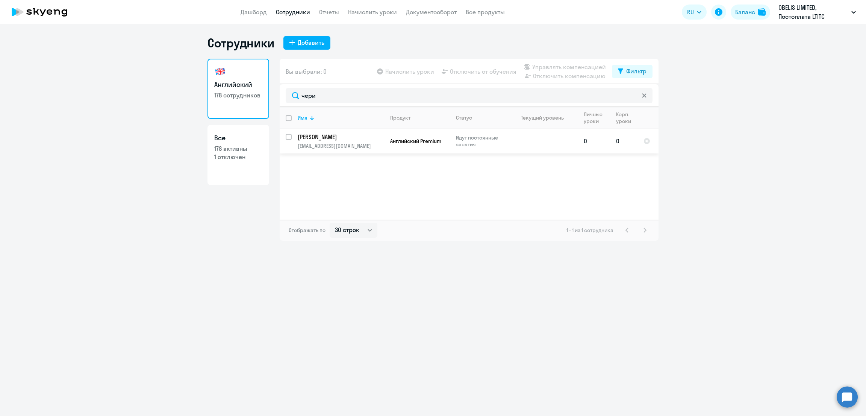
drag, startPoint x: 288, startPoint y: 136, endPoint x: 299, endPoint y: 136, distance: 11.3
click at [288, 136] on input "select row 38918157" at bounding box center [293, 141] width 15 height 15
checkbox input "true"
click at [550, 66] on span "Управлять компенсацией" at bounding box center [569, 66] width 74 height 9
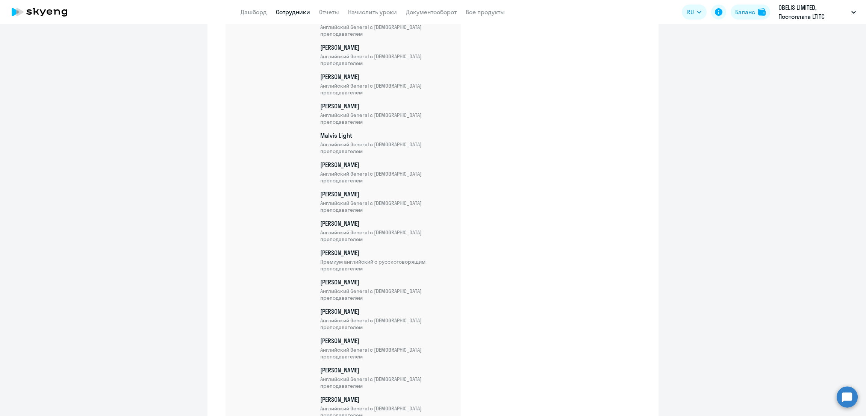
scroll to position [4414, 0]
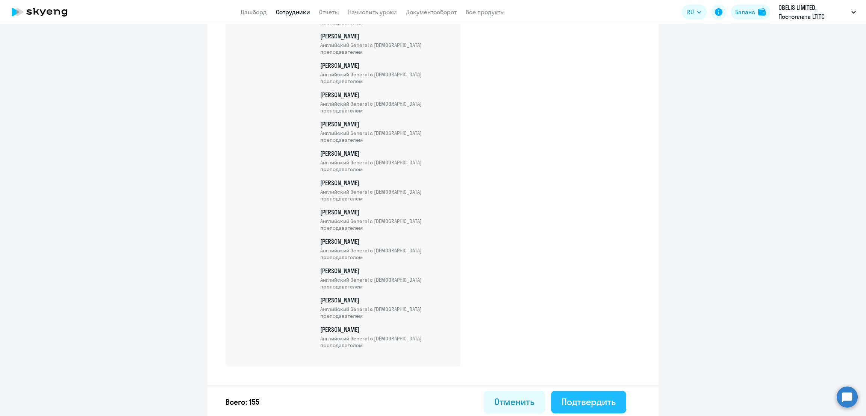
click at [603, 405] on div "Подтвердить" at bounding box center [589, 401] width 54 height 12
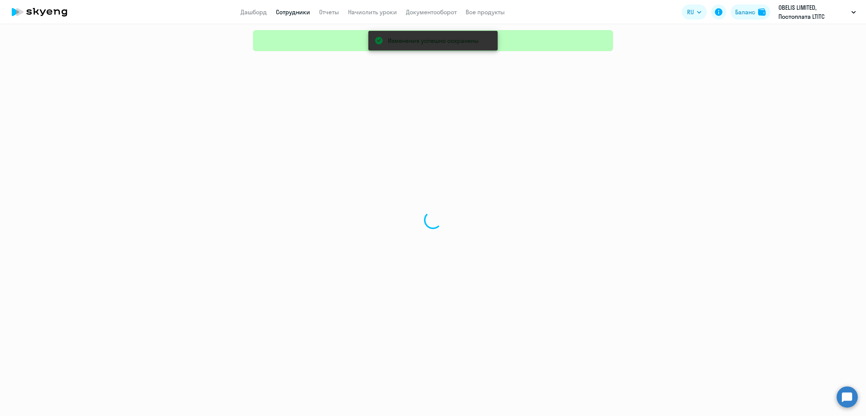
select select "30"
